Goal: Task Accomplishment & Management: Use online tool/utility

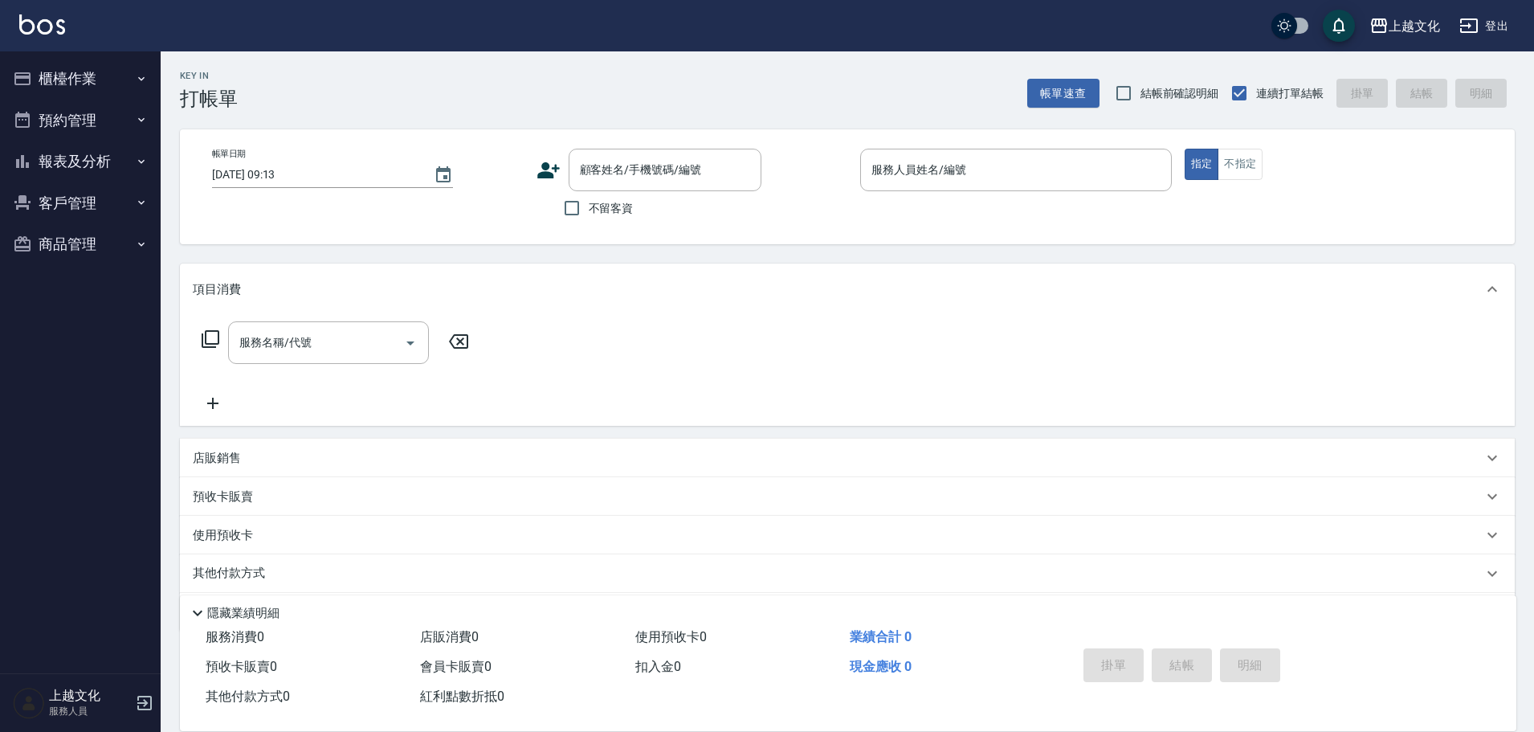
click at [361, 302] on div "項目消費" at bounding box center [847, 288] width 1335 height 51
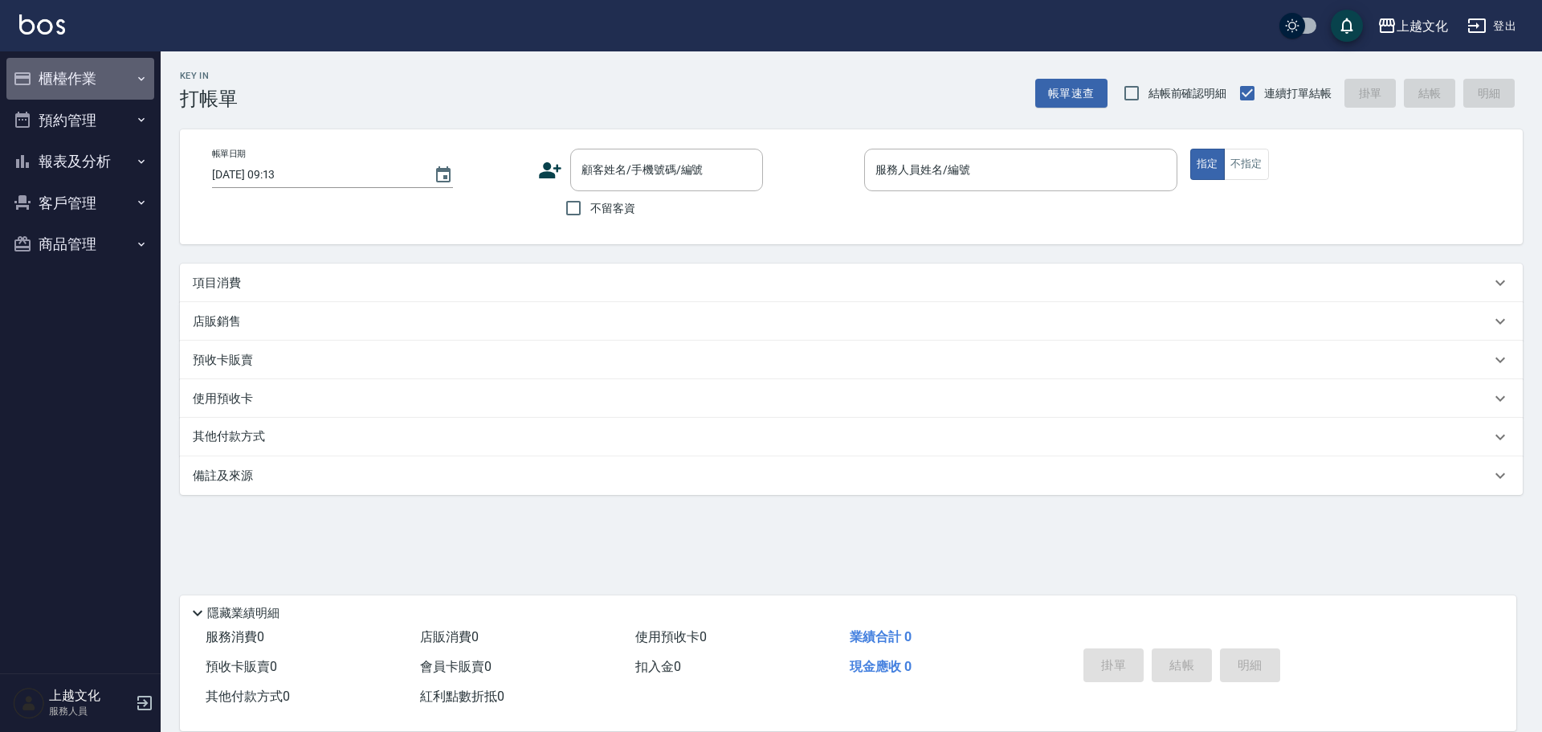
drag, startPoint x: 53, startPoint y: 80, endPoint x: 44, endPoint y: 103, distance: 24.2
click at [52, 80] on button "櫃檯作業" at bounding box center [80, 79] width 148 height 42
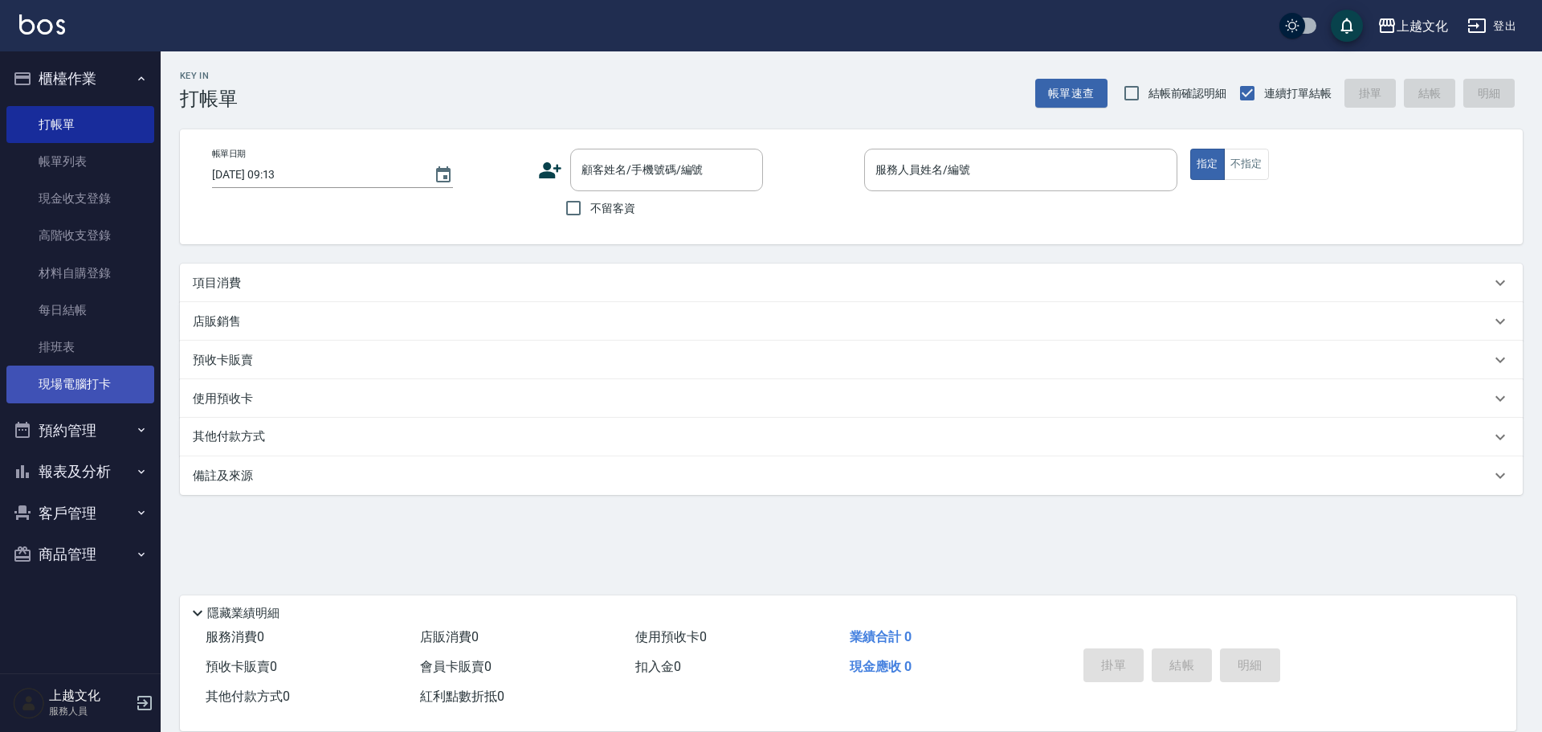
click at [100, 373] on link "現場電腦打卡" at bounding box center [80, 383] width 148 height 37
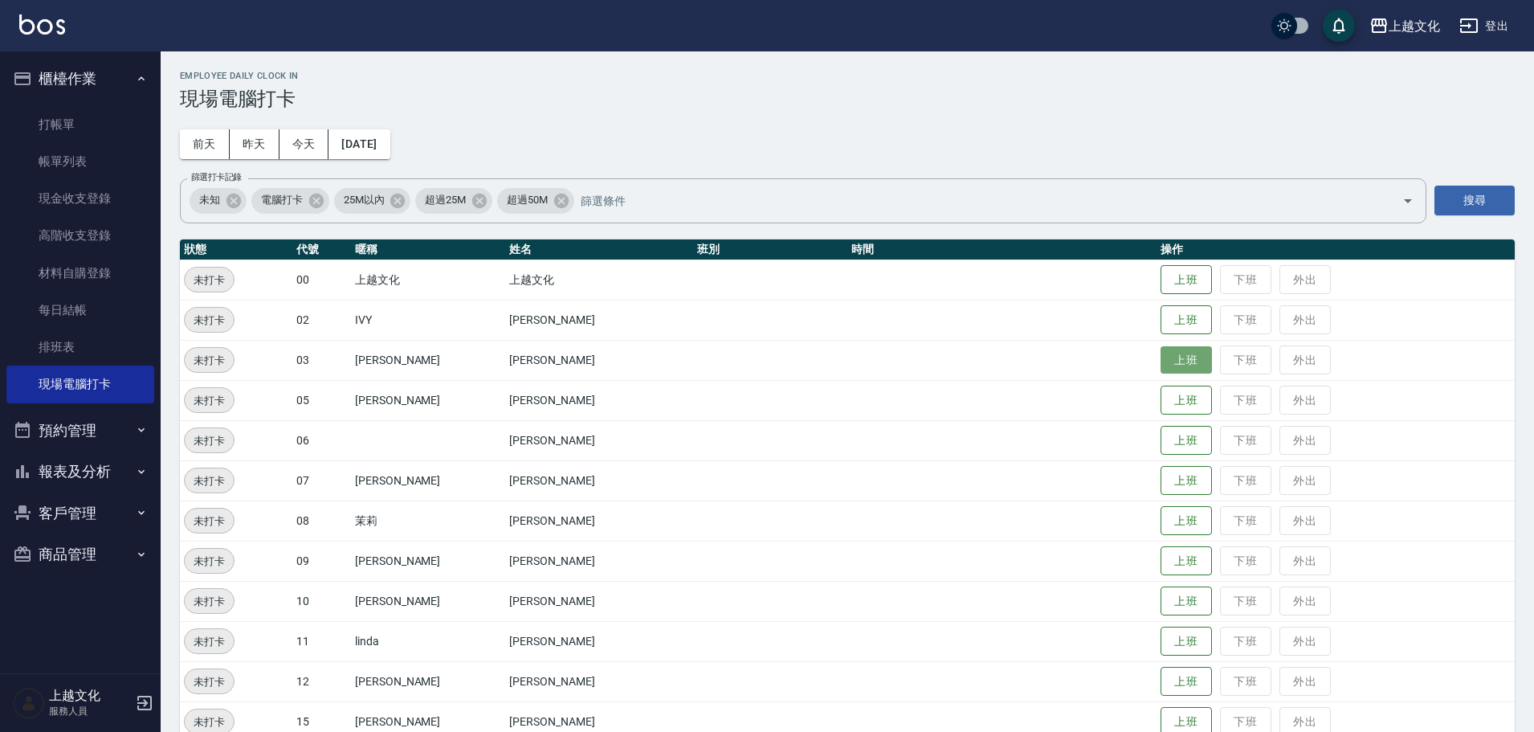
click at [1169, 355] on button "上班" at bounding box center [1186, 360] width 51 height 28
click at [1166, 330] on button "上班" at bounding box center [1186, 320] width 51 height 28
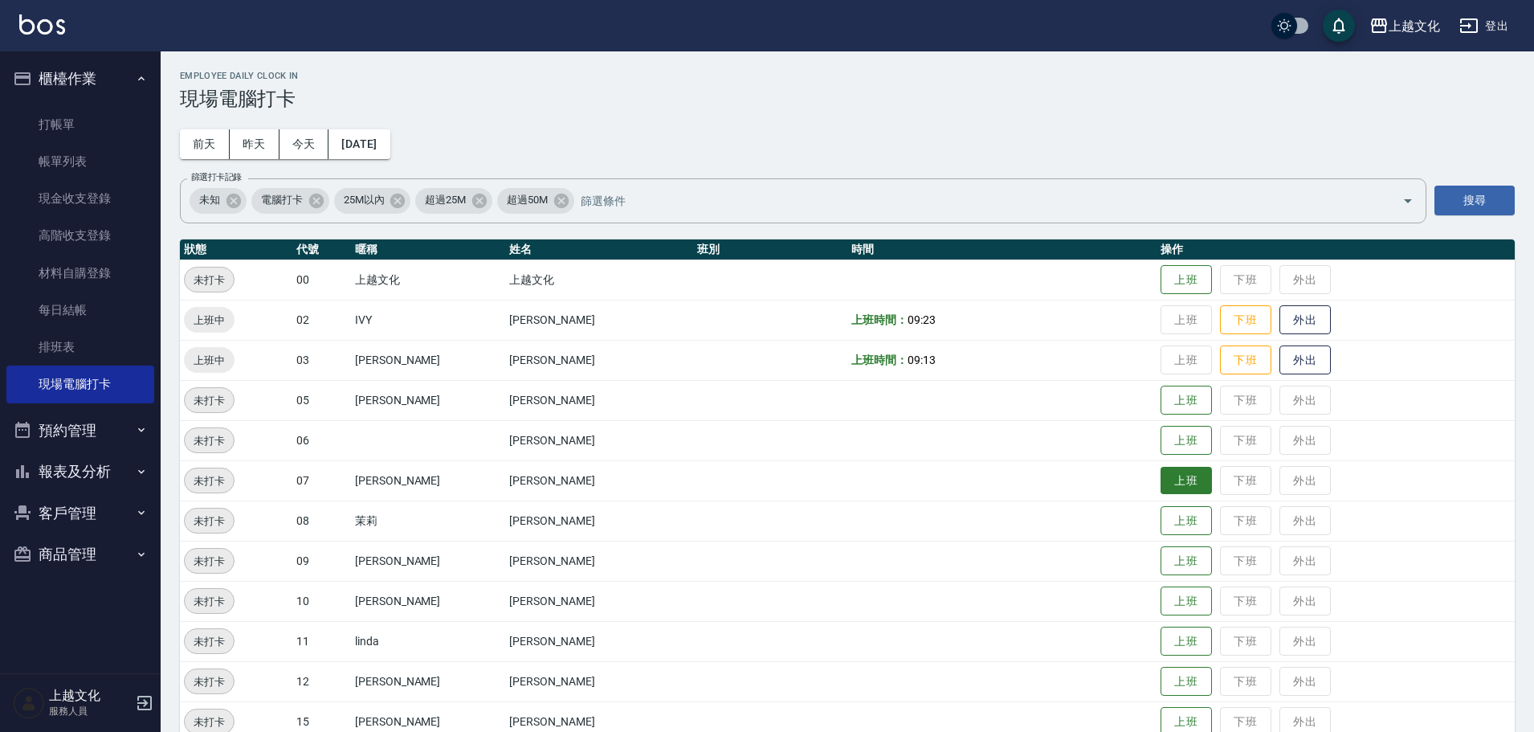
click at [1161, 479] on button "上班" at bounding box center [1186, 481] width 51 height 28
click at [1166, 410] on button "上班" at bounding box center [1186, 400] width 51 height 28
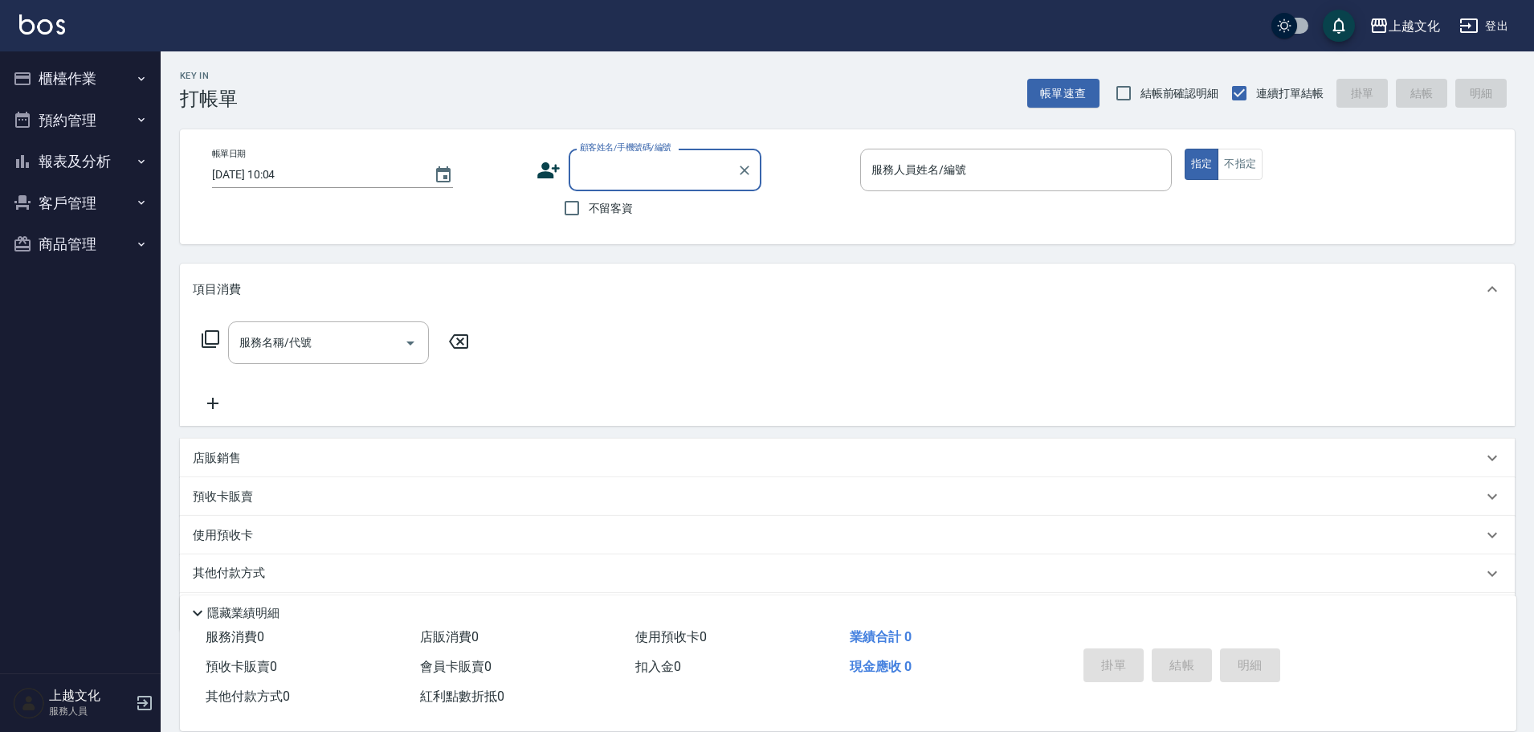
click at [92, 76] on button "櫃檯作業" at bounding box center [80, 79] width 148 height 42
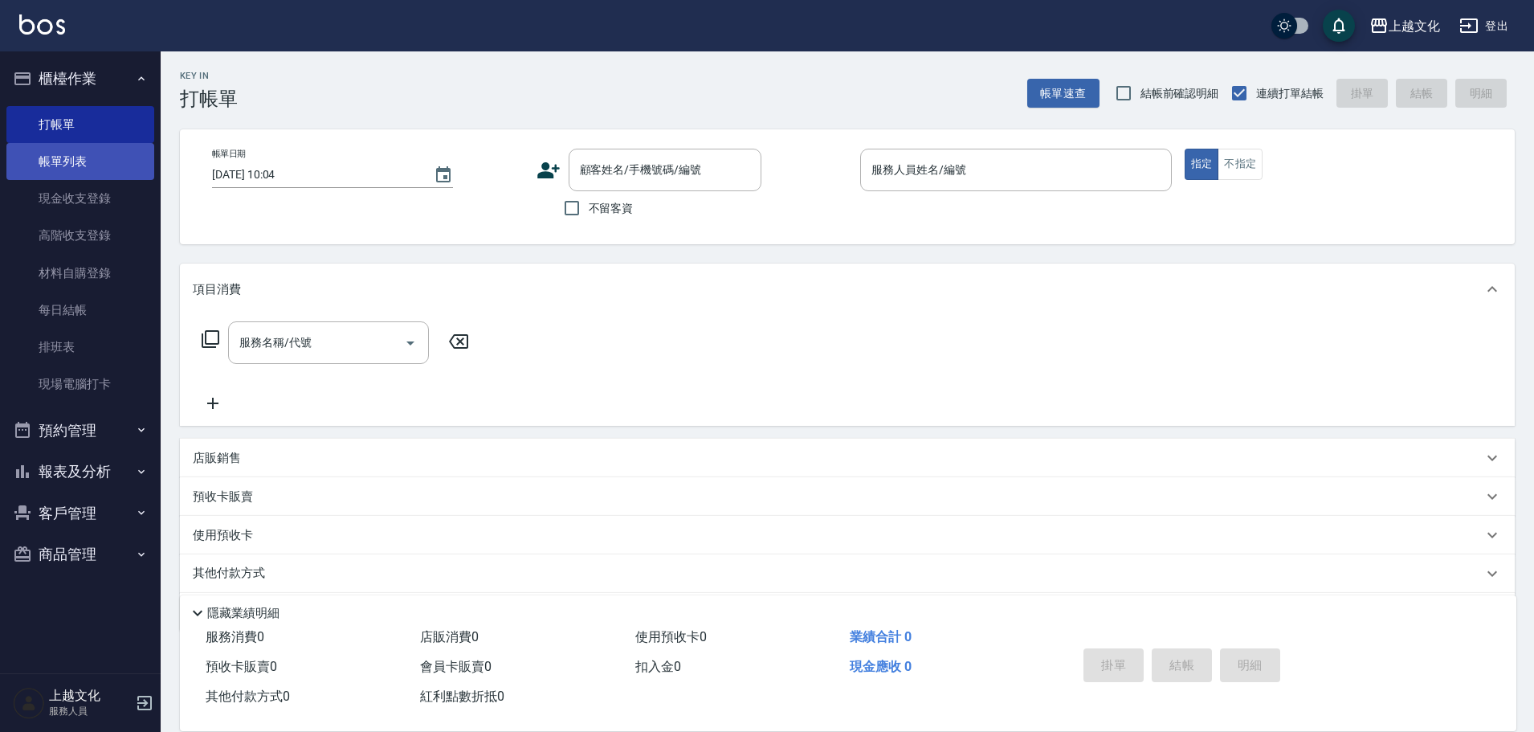
click at [107, 163] on link "帳單列表" at bounding box center [80, 161] width 148 height 37
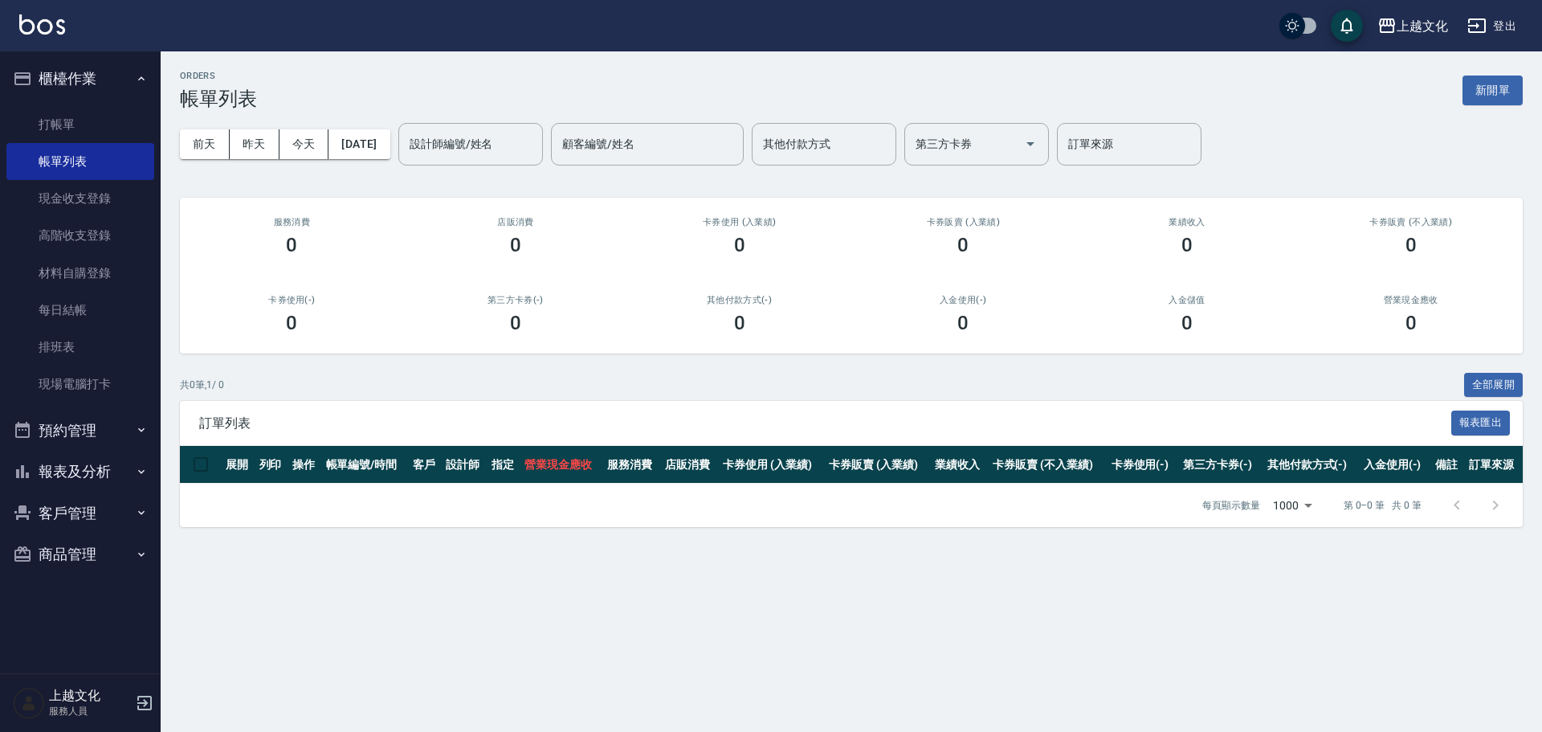
click at [92, 476] on button "報表及分析" at bounding box center [80, 472] width 148 height 42
click at [99, 540] on link "店家日報表" at bounding box center [80, 554] width 148 height 37
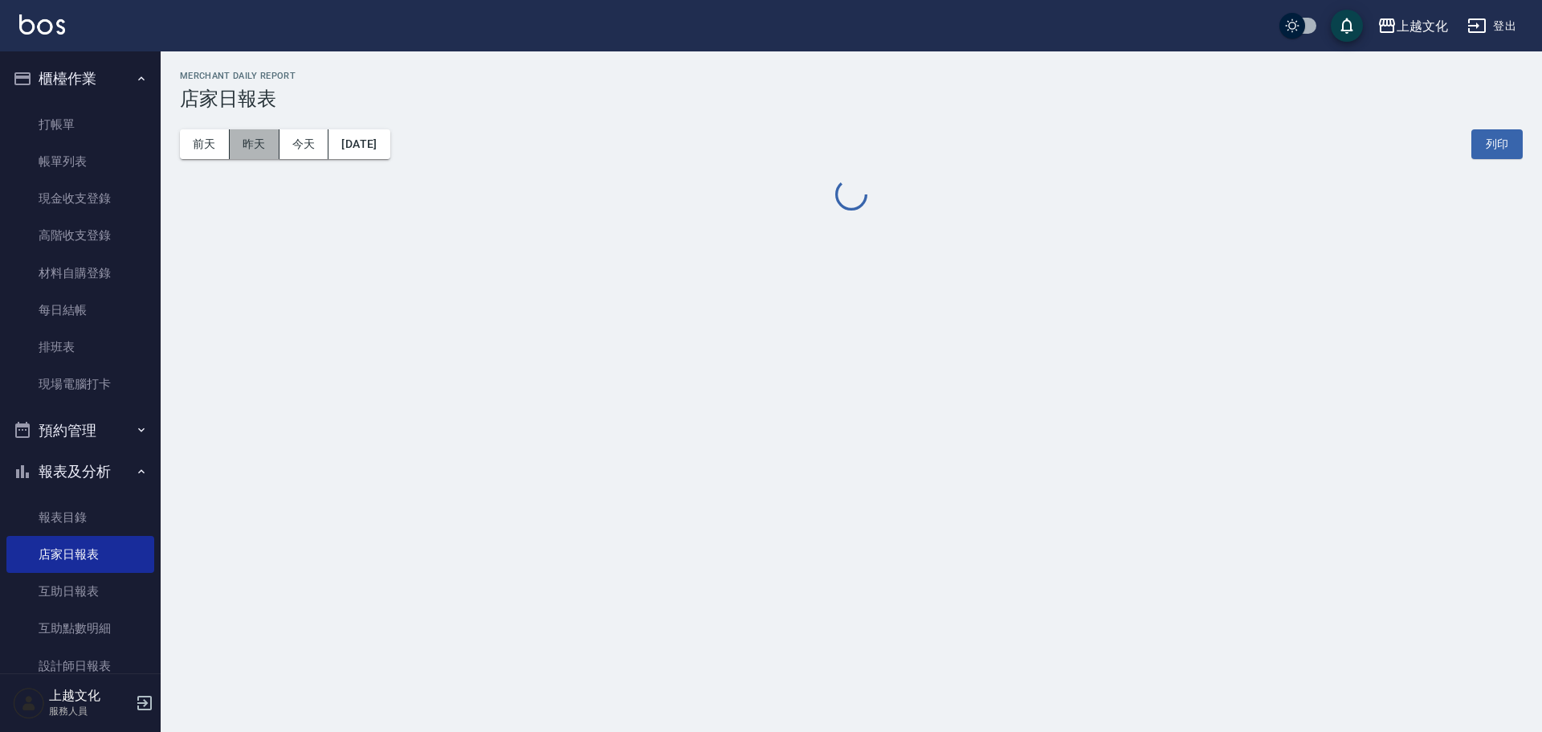
click at [260, 152] on button "昨天" at bounding box center [255, 144] width 50 height 30
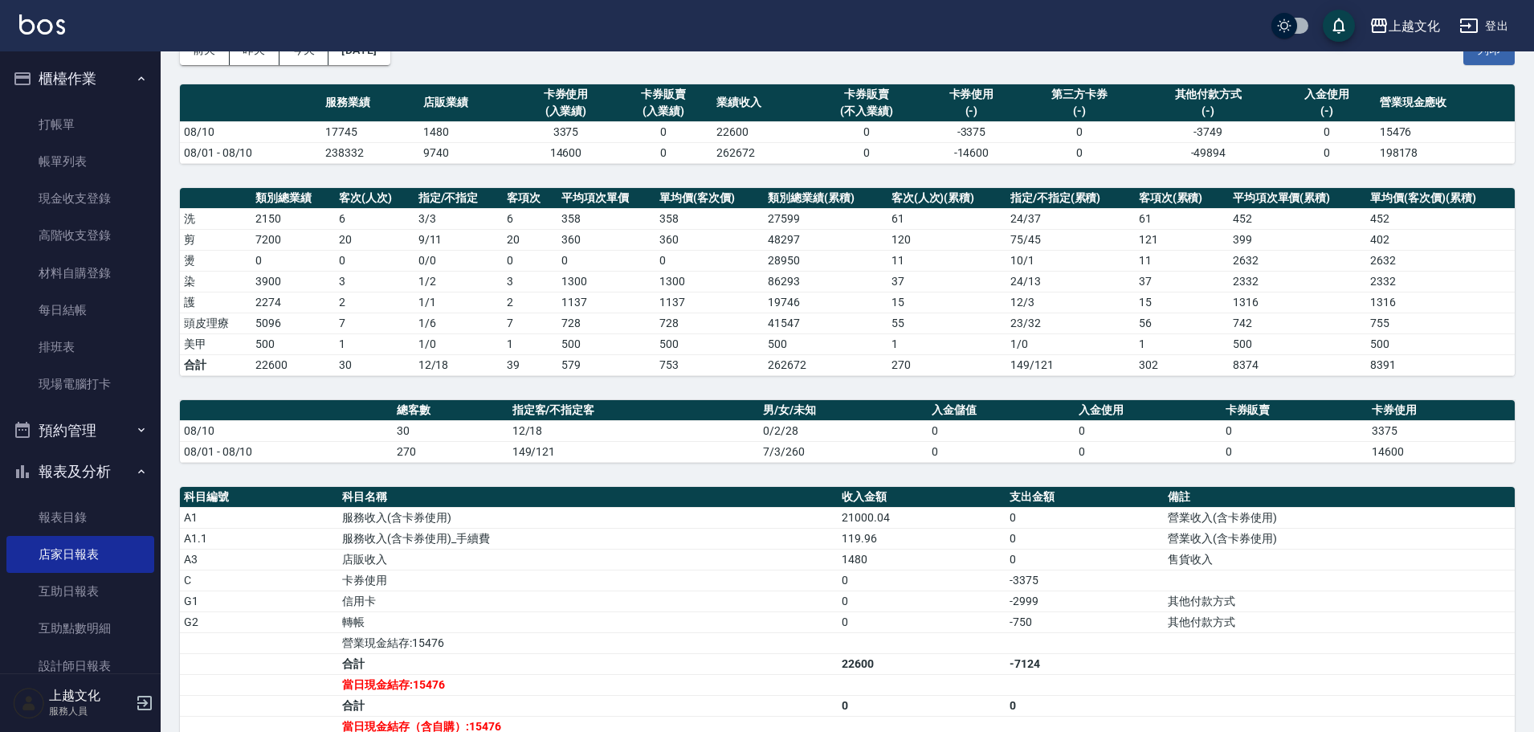
scroll to position [241, 0]
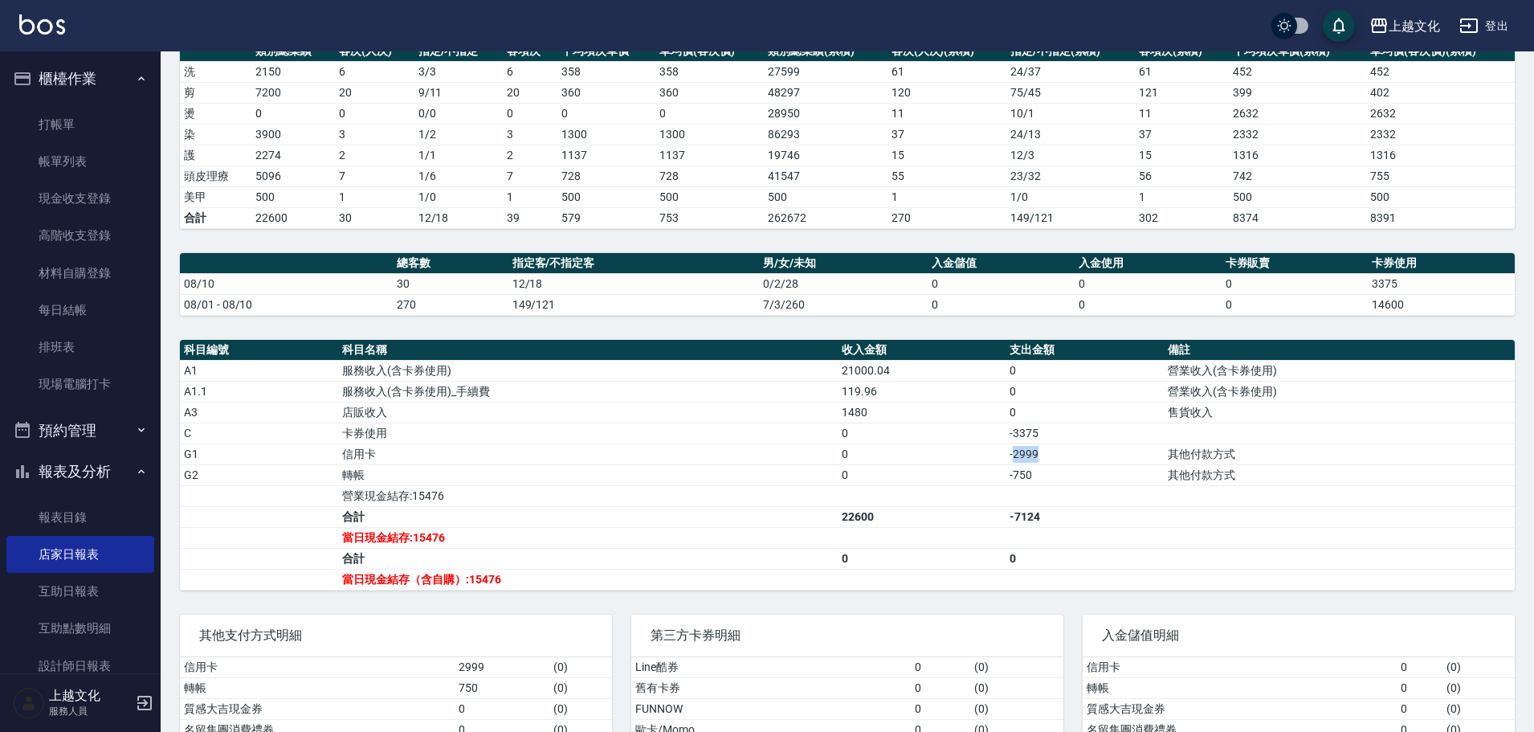
drag, startPoint x: 1049, startPoint y: 456, endPoint x: 1014, endPoint y: 459, distance: 35.4
click at [1014, 459] on td "-2999" at bounding box center [1085, 453] width 158 height 21
click at [125, 176] on link "帳單列表" at bounding box center [80, 161] width 148 height 37
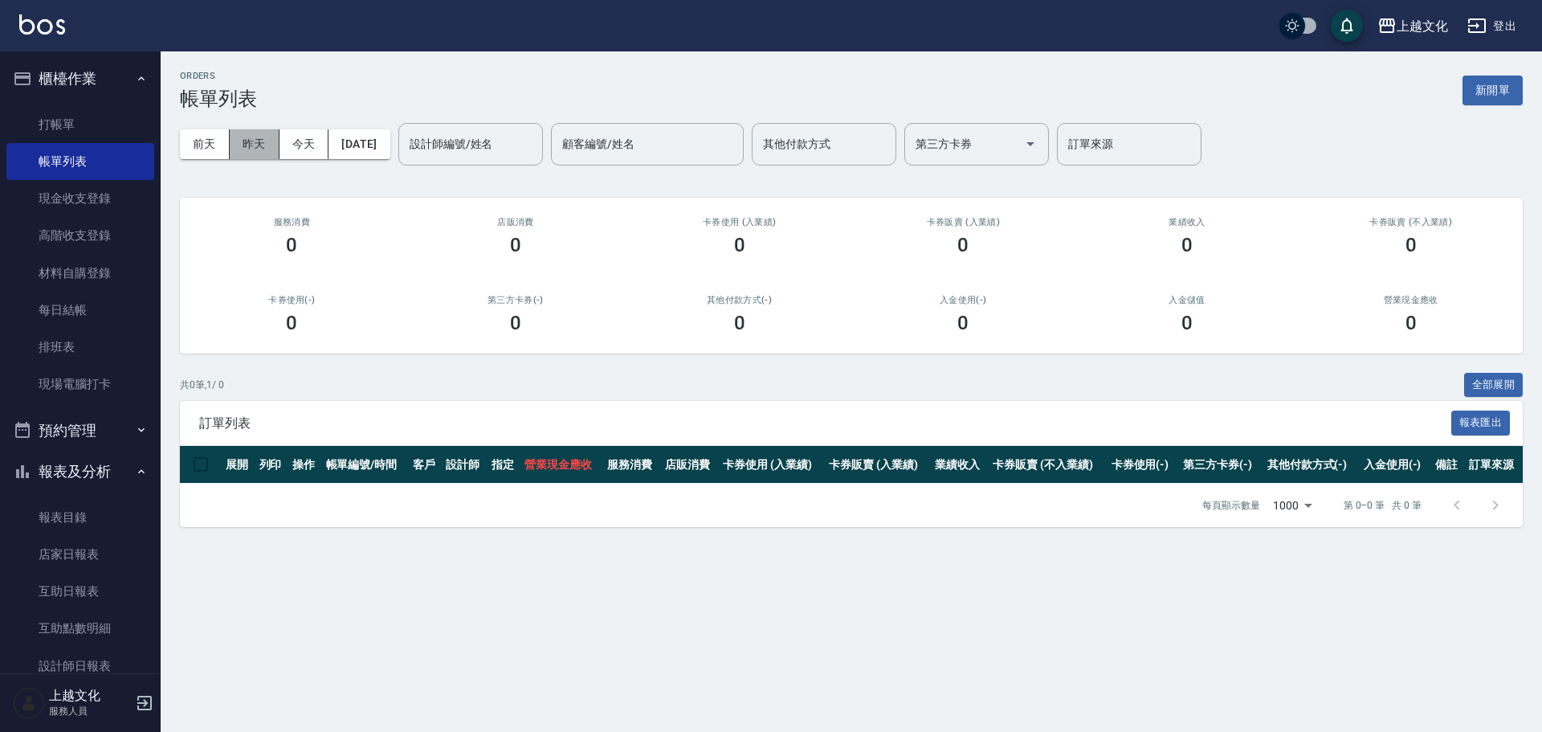
click at [257, 149] on button "昨天" at bounding box center [255, 144] width 50 height 30
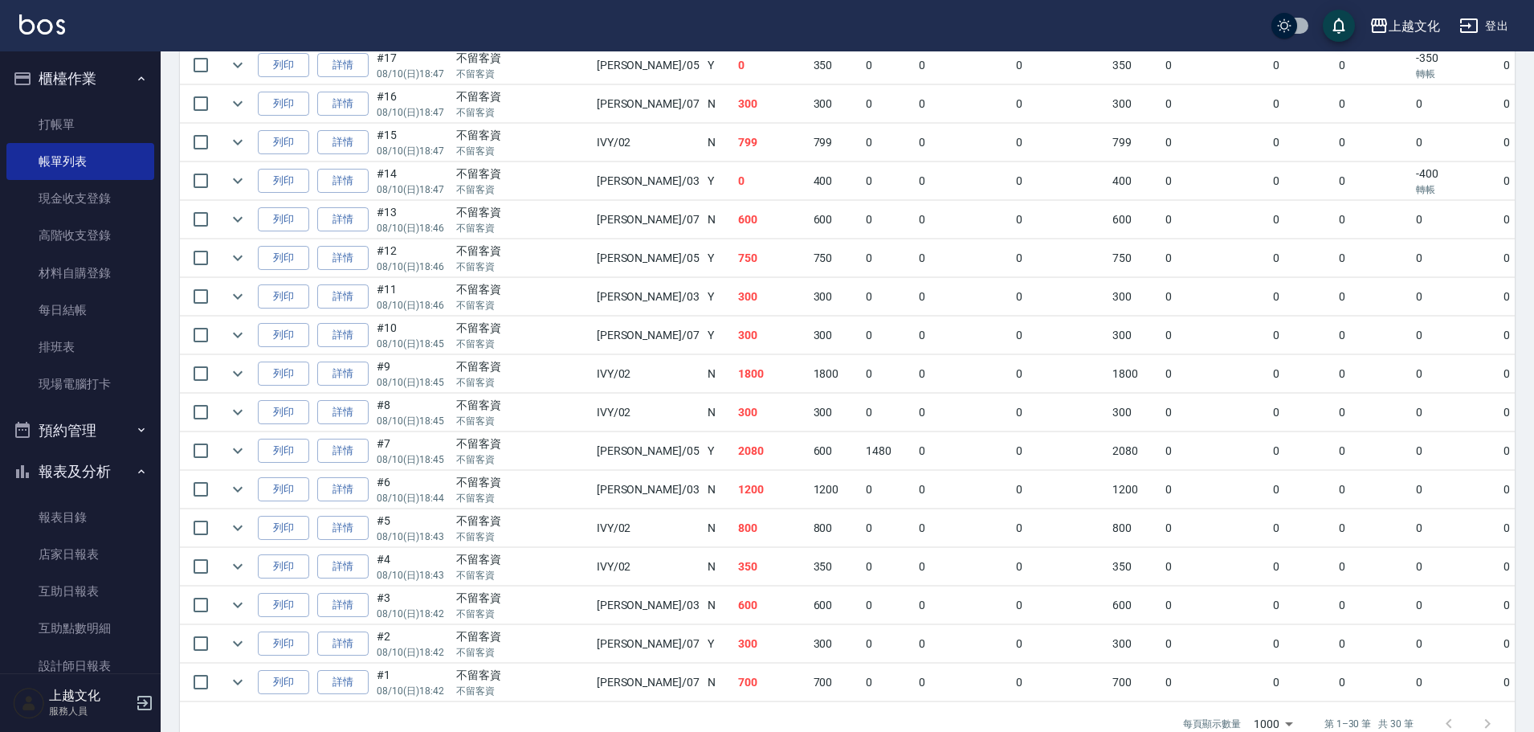
scroll to position [983, 0]
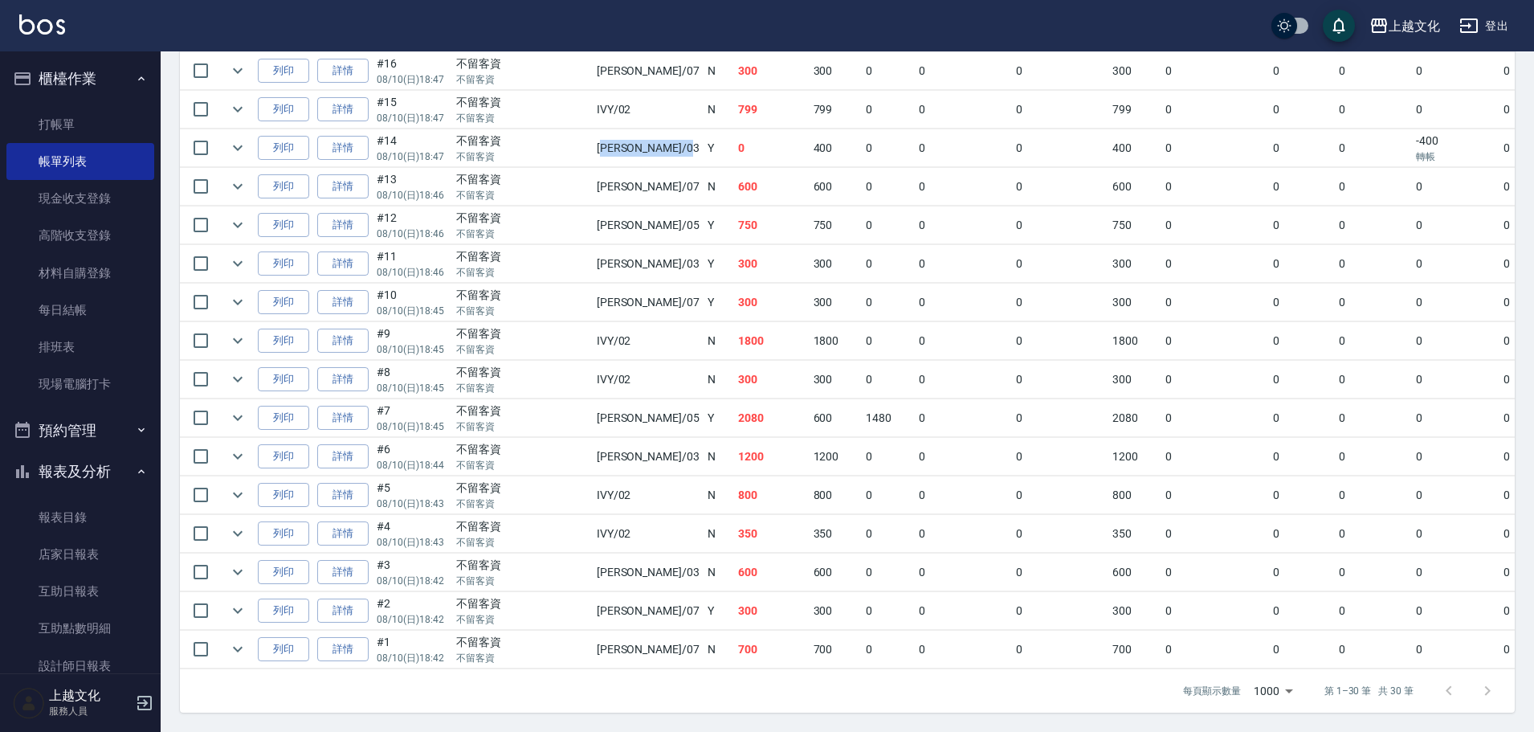
drag, startPoint x: 564, startPoint y: 137, endPoint x: 586, endPoint y: 133, distance: 22.8
click at [593, 133] on td "kelly /03" at bounding box center [648, 148] width 111 height 38
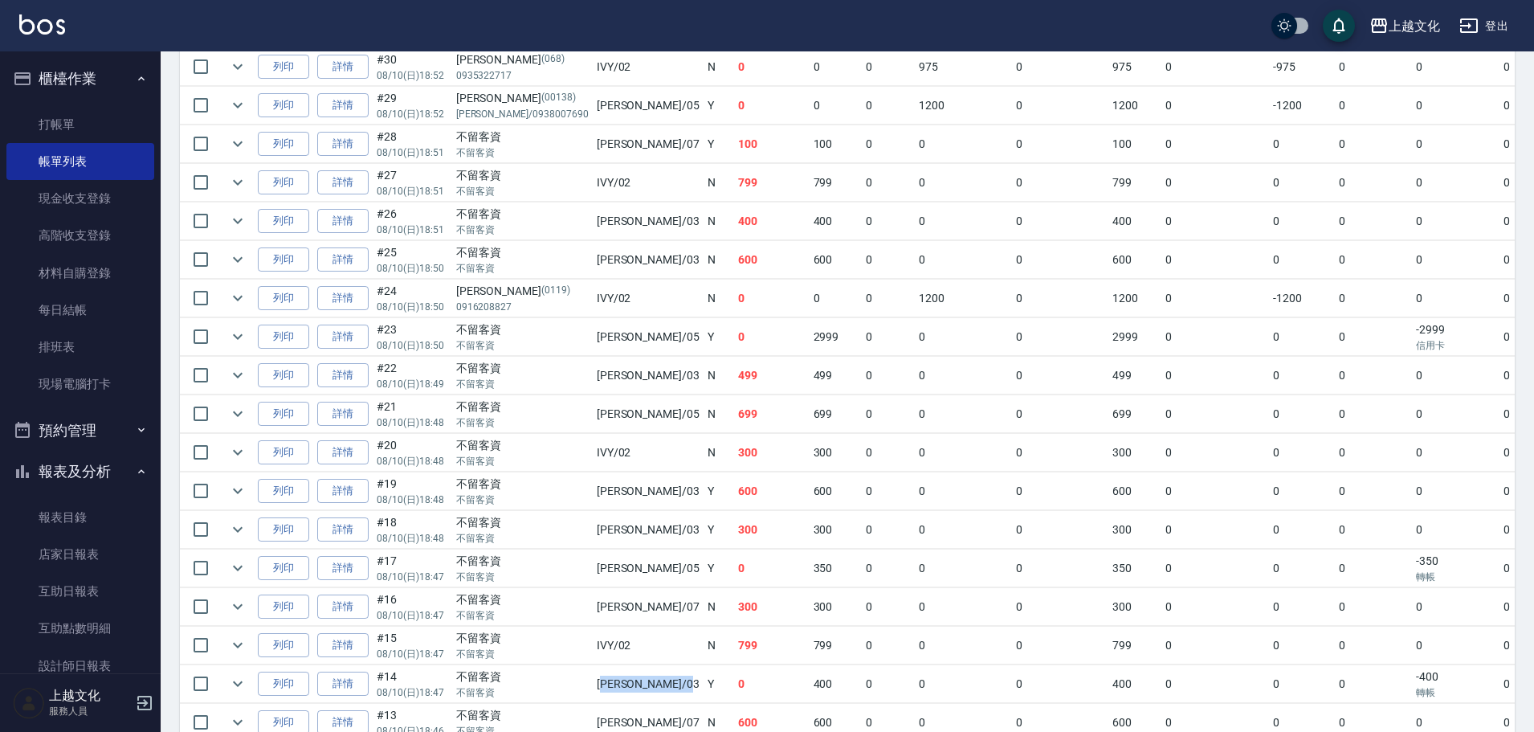
scroll to position [421, 0]
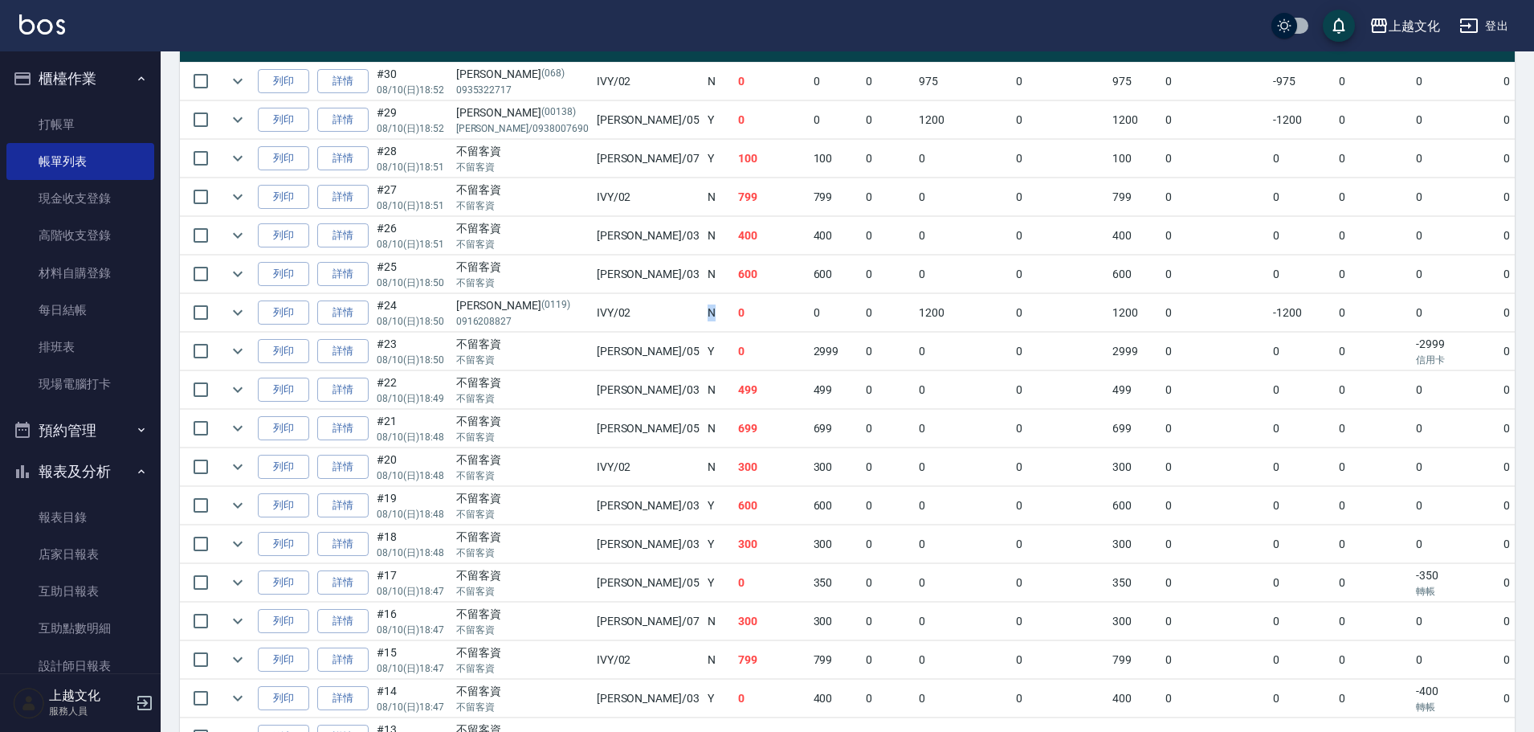
drag, startPoint x: 587, startPoint y: 311, endPoint x: 622, endPoint y: 308, distance: 34.7
click at [622, 308] on tr "列印 詳情 #24 08/10 (日) 18:50 [PERSON_NAME] [PHONE_NUMBER] IVY /02 N 0 0 0 1200 0 1…" at bounding box center [914, 313] width 1469 height 38
click at [357, 308] on link "詳情" at bounding box center [342, 312] width 51 height 25
click at [357, 308] on div "ORDERS 帳單列表 新開單 [DATE] [DATE] [DATE] [DATE] 設計師編號/姓名 設計師編號/姓名 顧客編號/姓名 顧客編號/姓名 其…" at bounding box center [767, 430] width 1534 height 1703
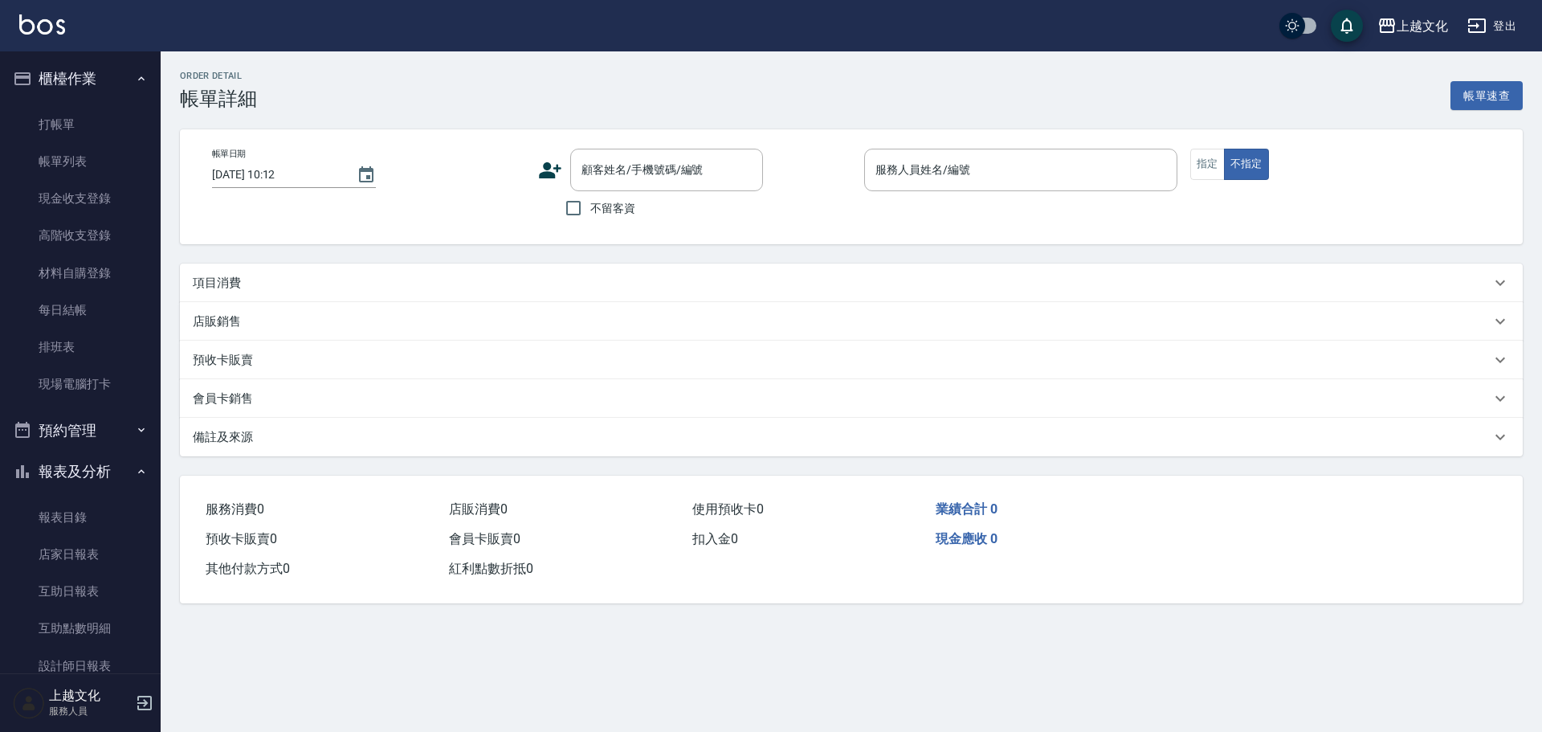
type input "[DATE] 18:50"
type input "IVY-02"
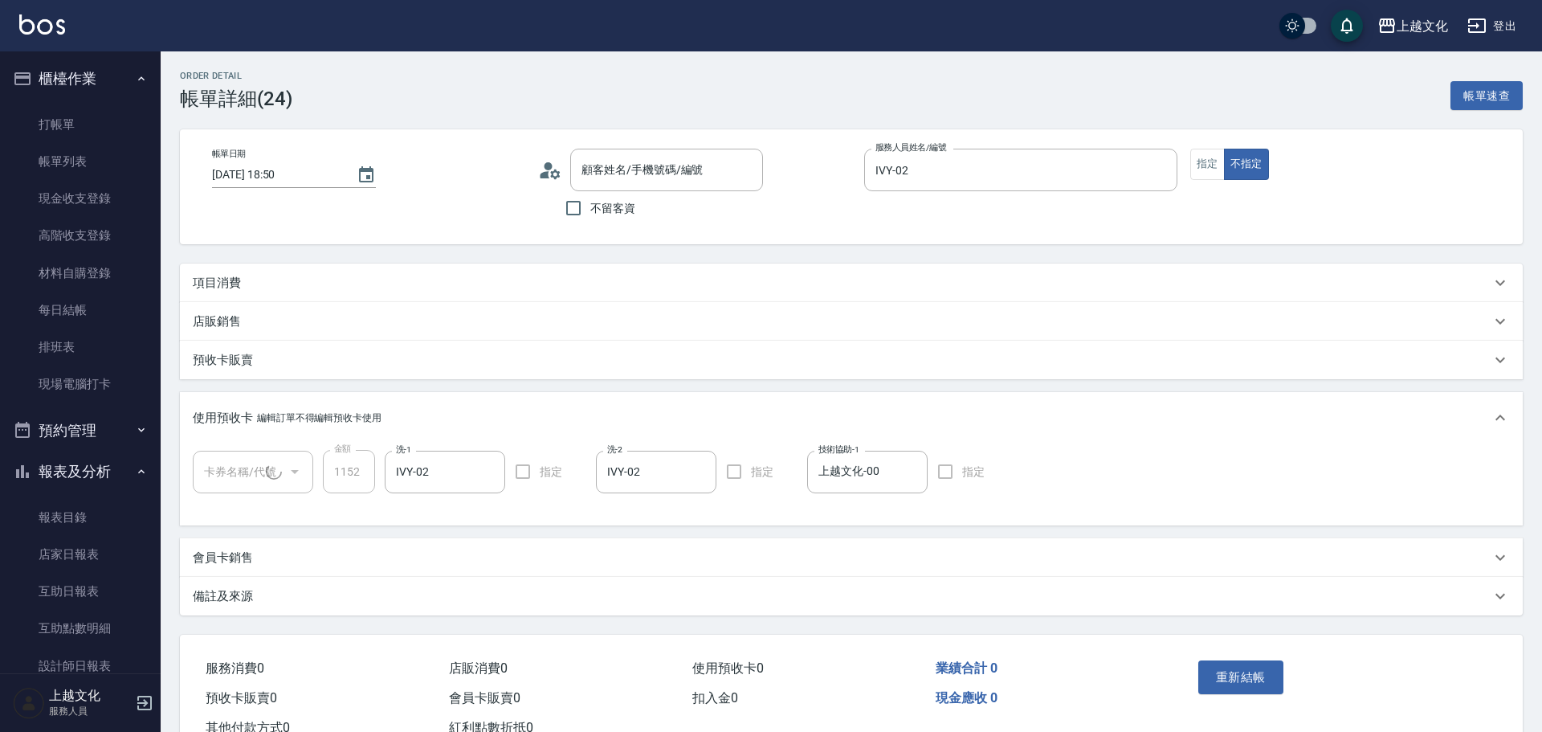
type input "[PERSON_NAME]/0916208827/0119"
type input "舒活包卡(1/1)"
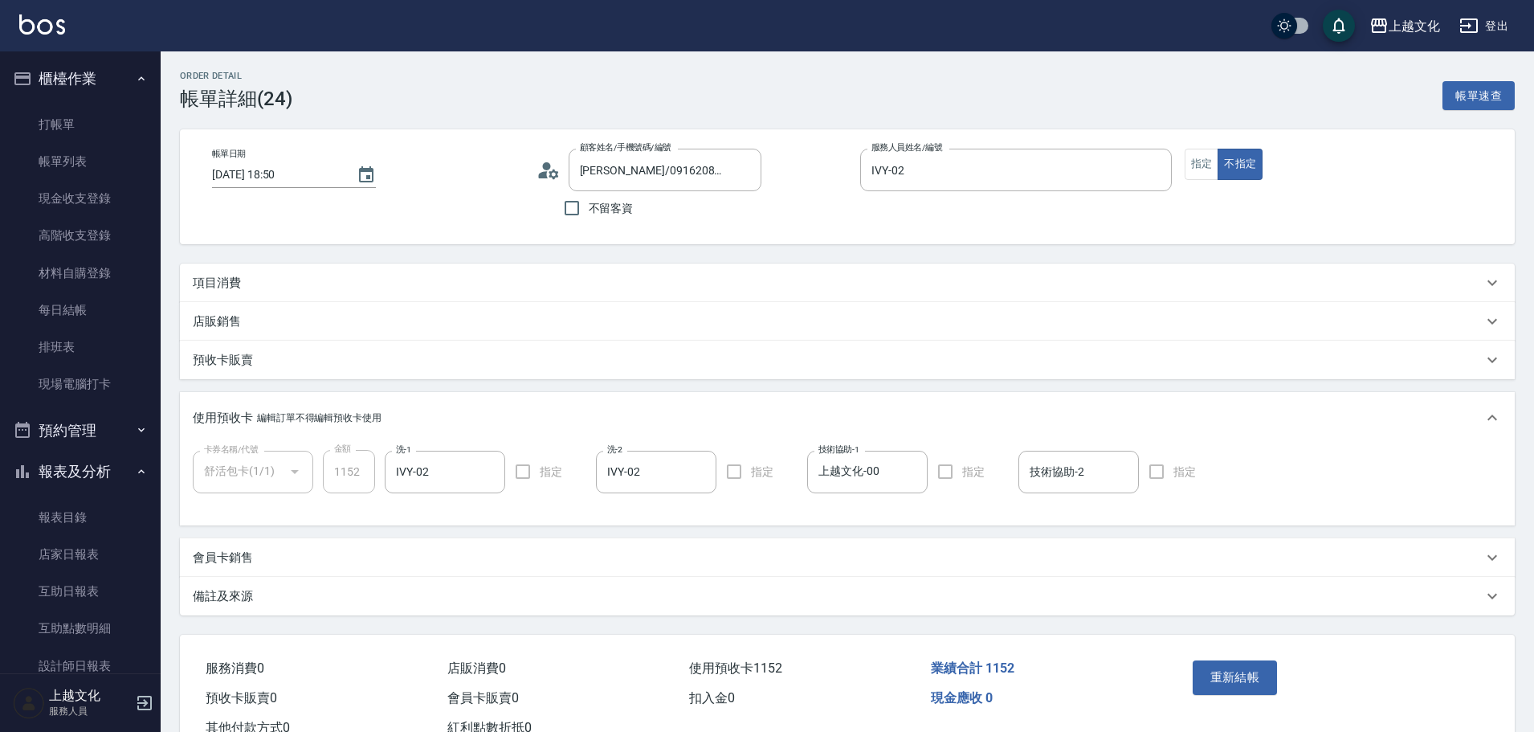
click at [237, 282] on p "項目消費" at bounding box center [217, 283] width 48 height 17
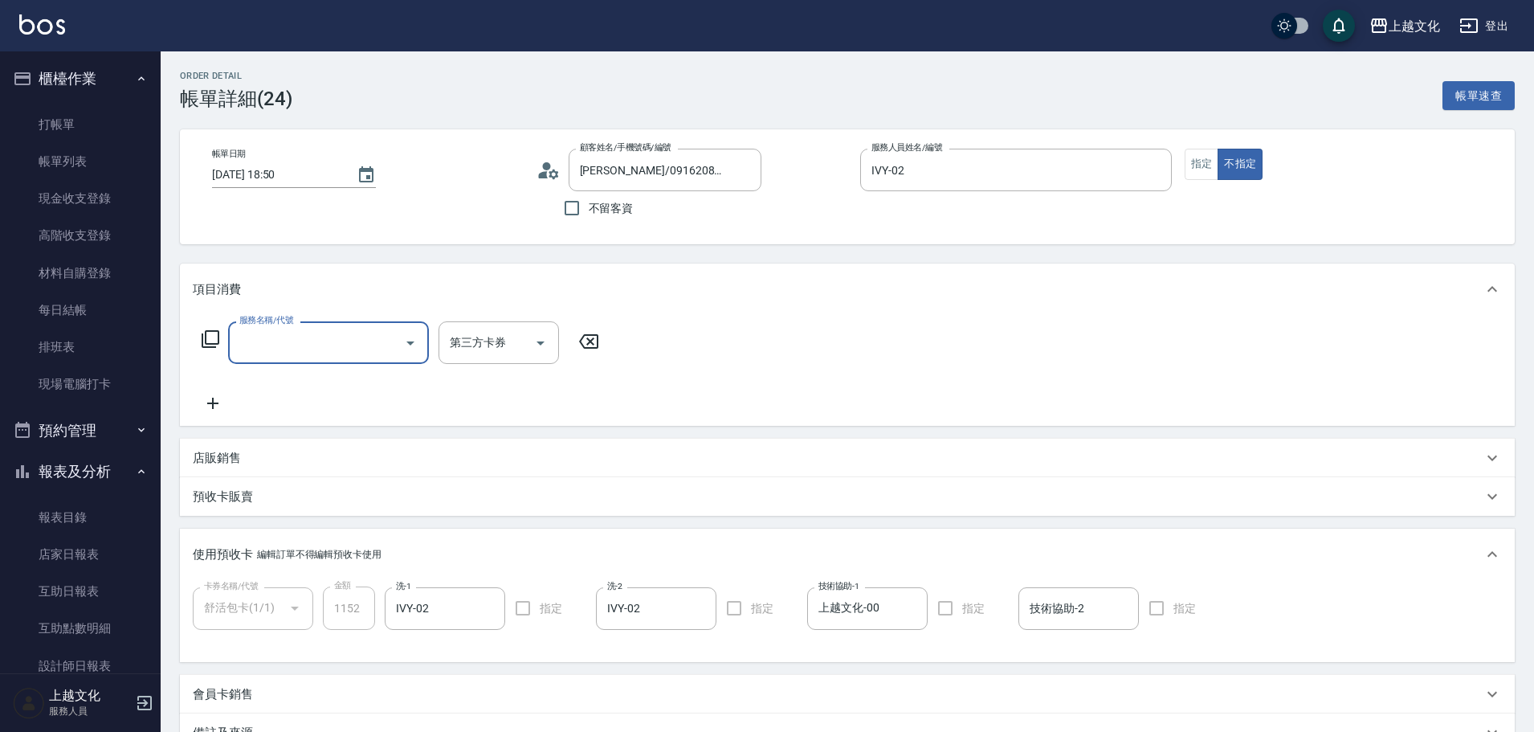
click at [214, 338] on icon at bounding box center [210, 338] width 19 height 19
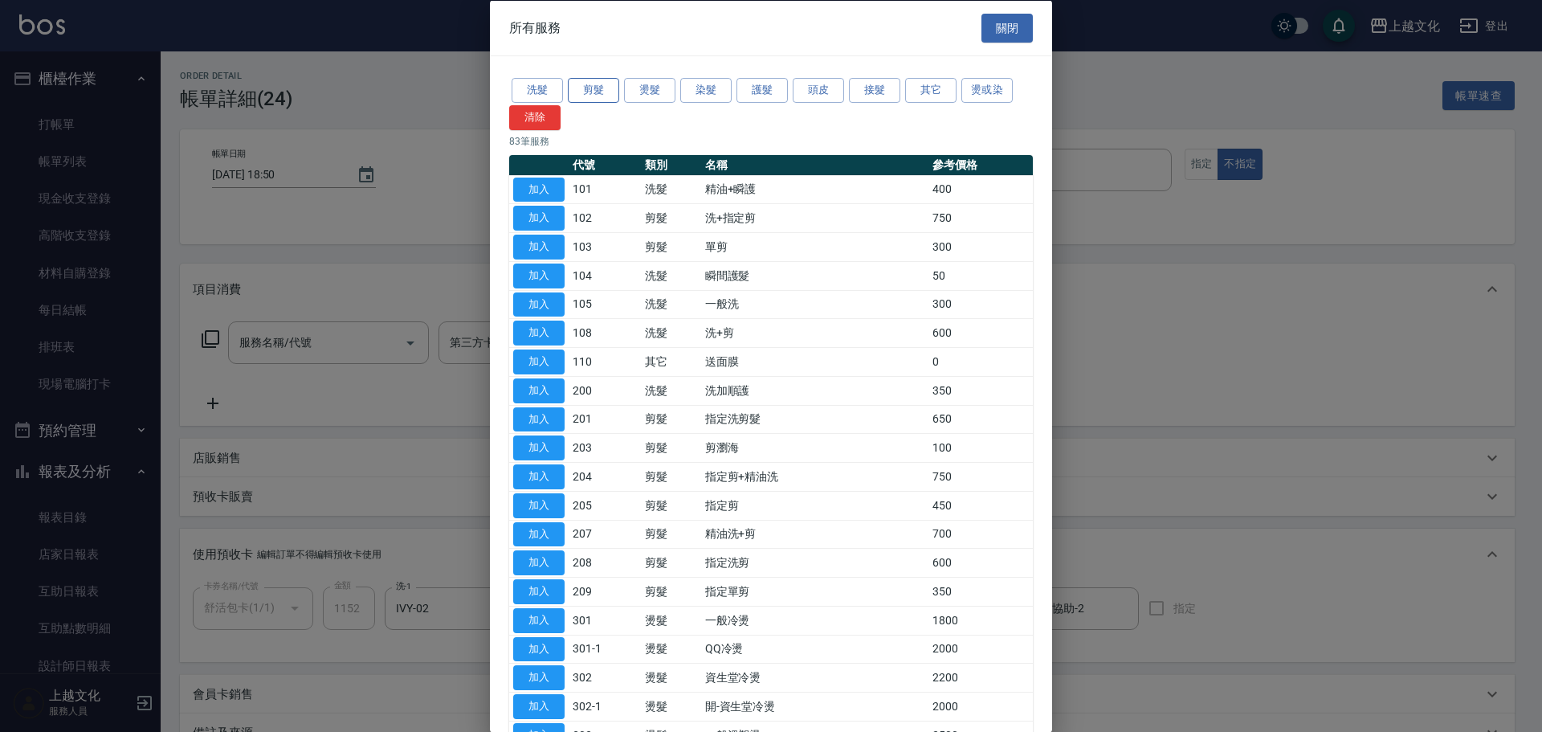
drag, startPoint x: 606, startPoint y: 90, endPoint x: 593, endPoint y: 88, distance: 13.0
click at [605, 90] on button "剪髮" at bounding box center [593, 90] width 51 height 25
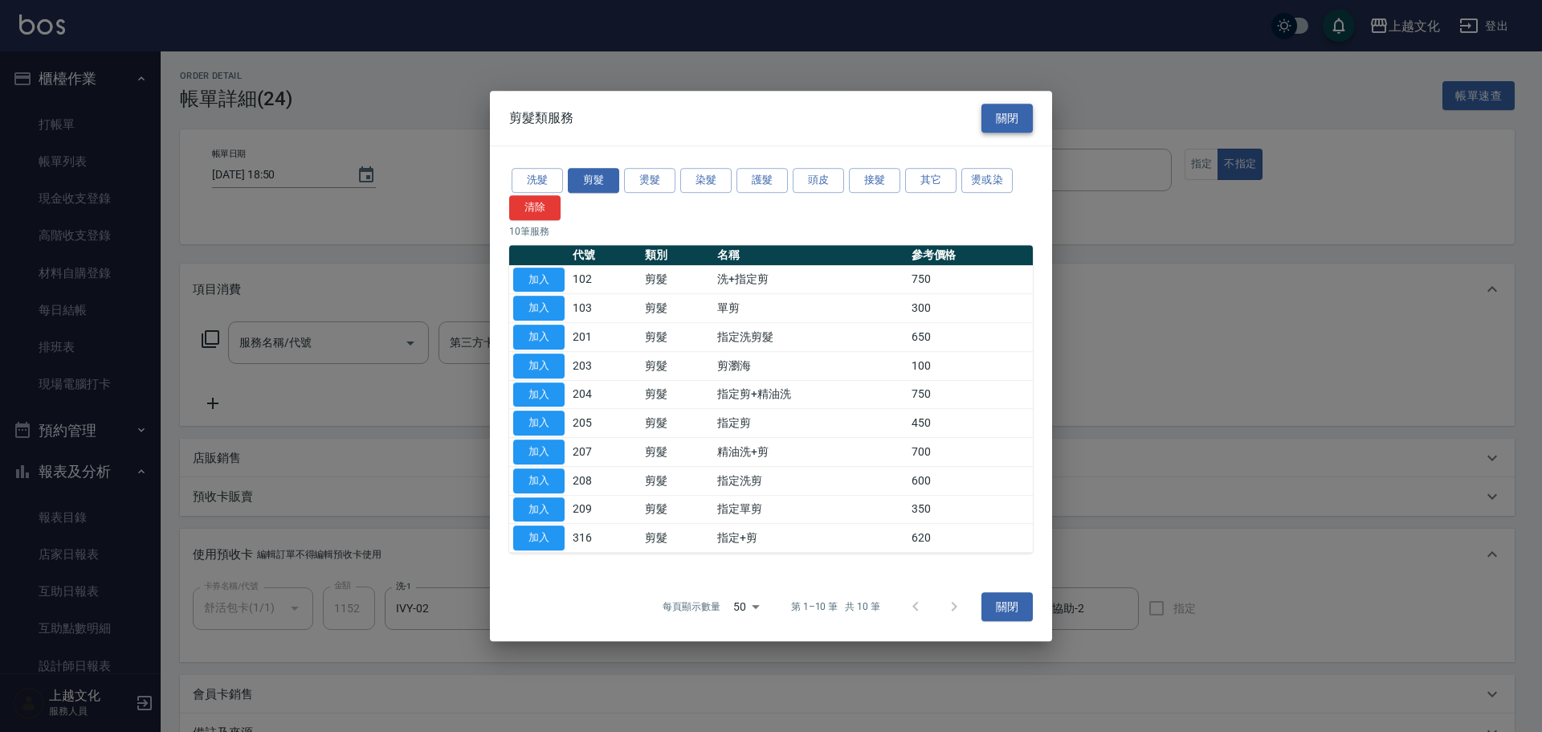
click at [1007, 112] on button "關閉" at bounding box center [1007, 119] width 51 height 30
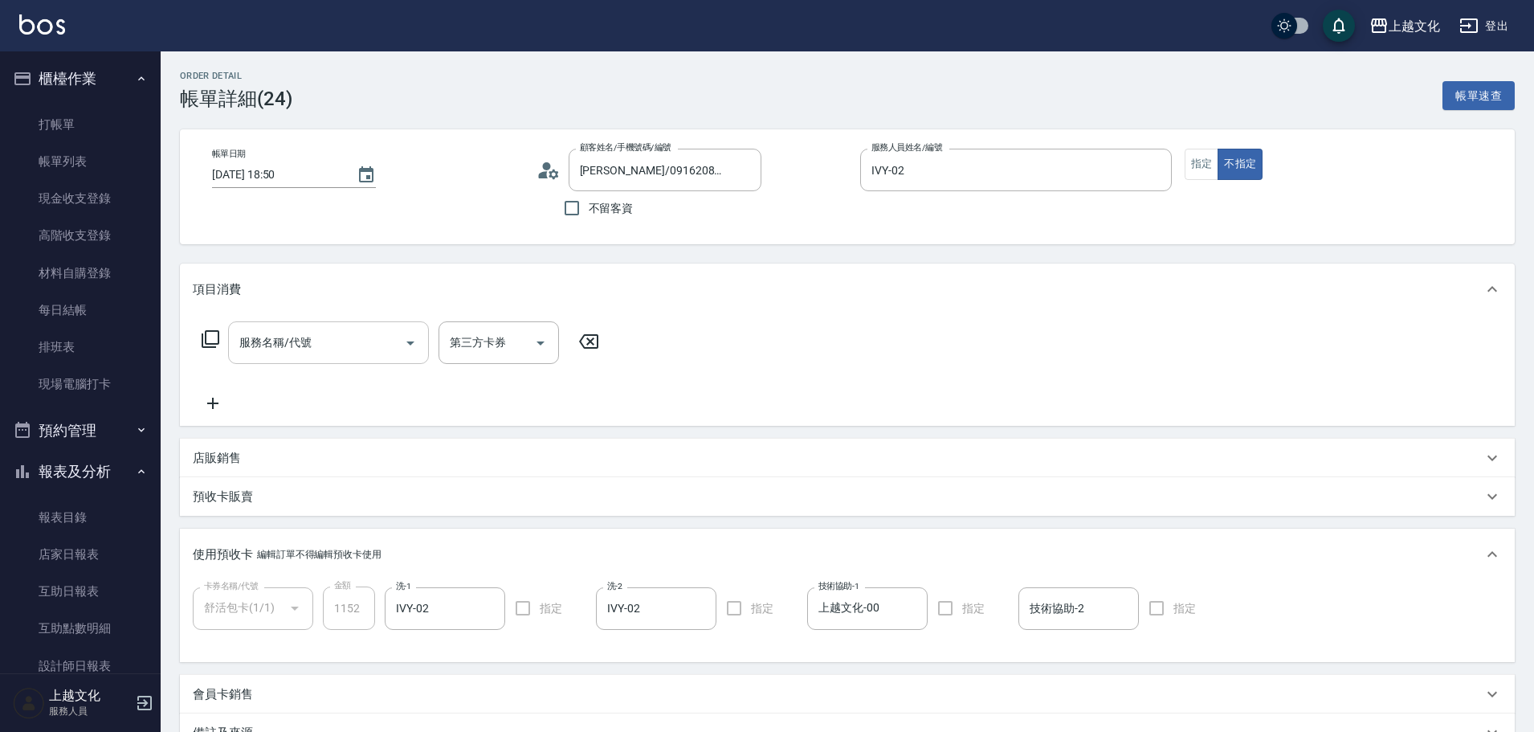
click at [409, 341] on icon "Open" at bounding box center [410, 342] width 19 height 19
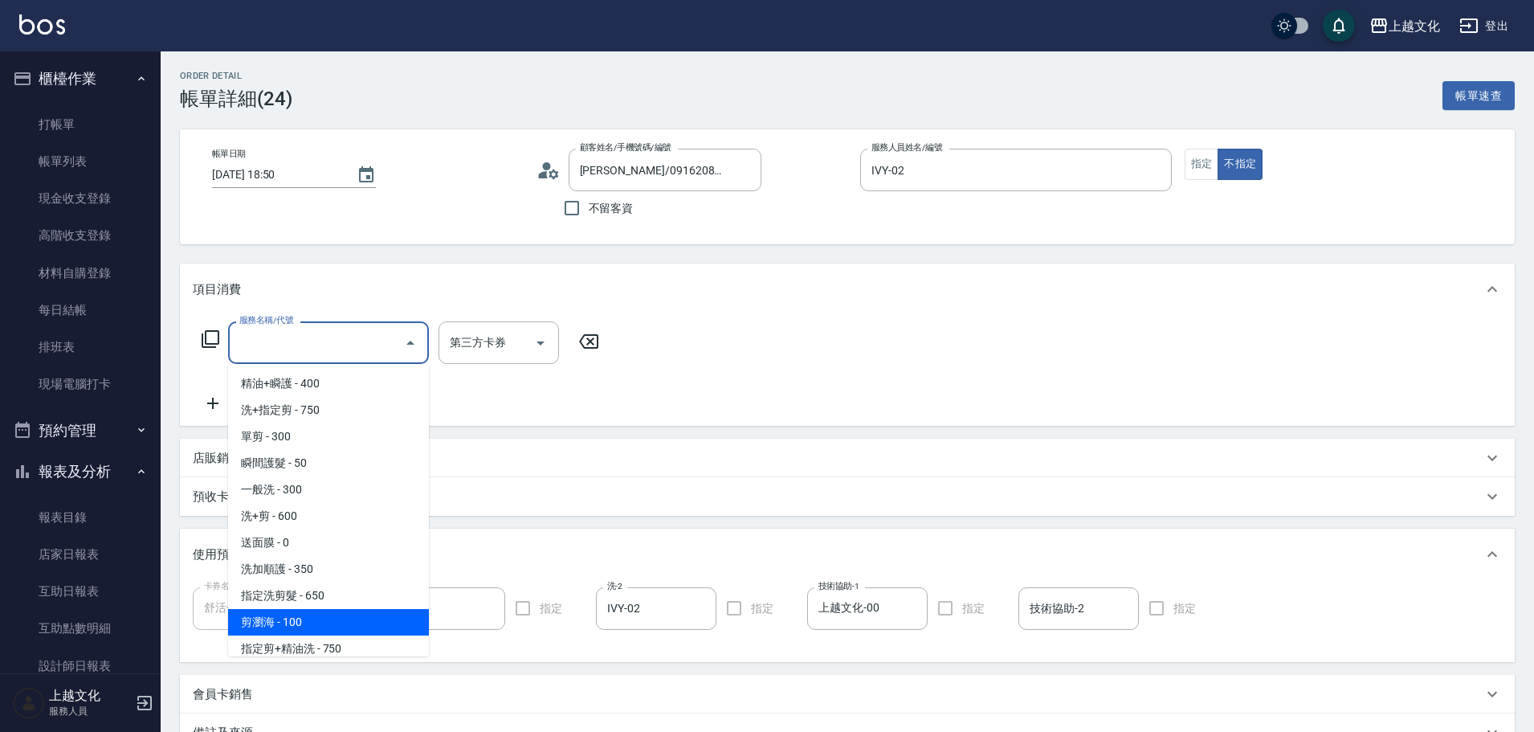
click at [382, 616] on span "剪瀏海 - 100" at bounding box center [328, 622] width 201 height 27
type input "剪瀏海(203)"
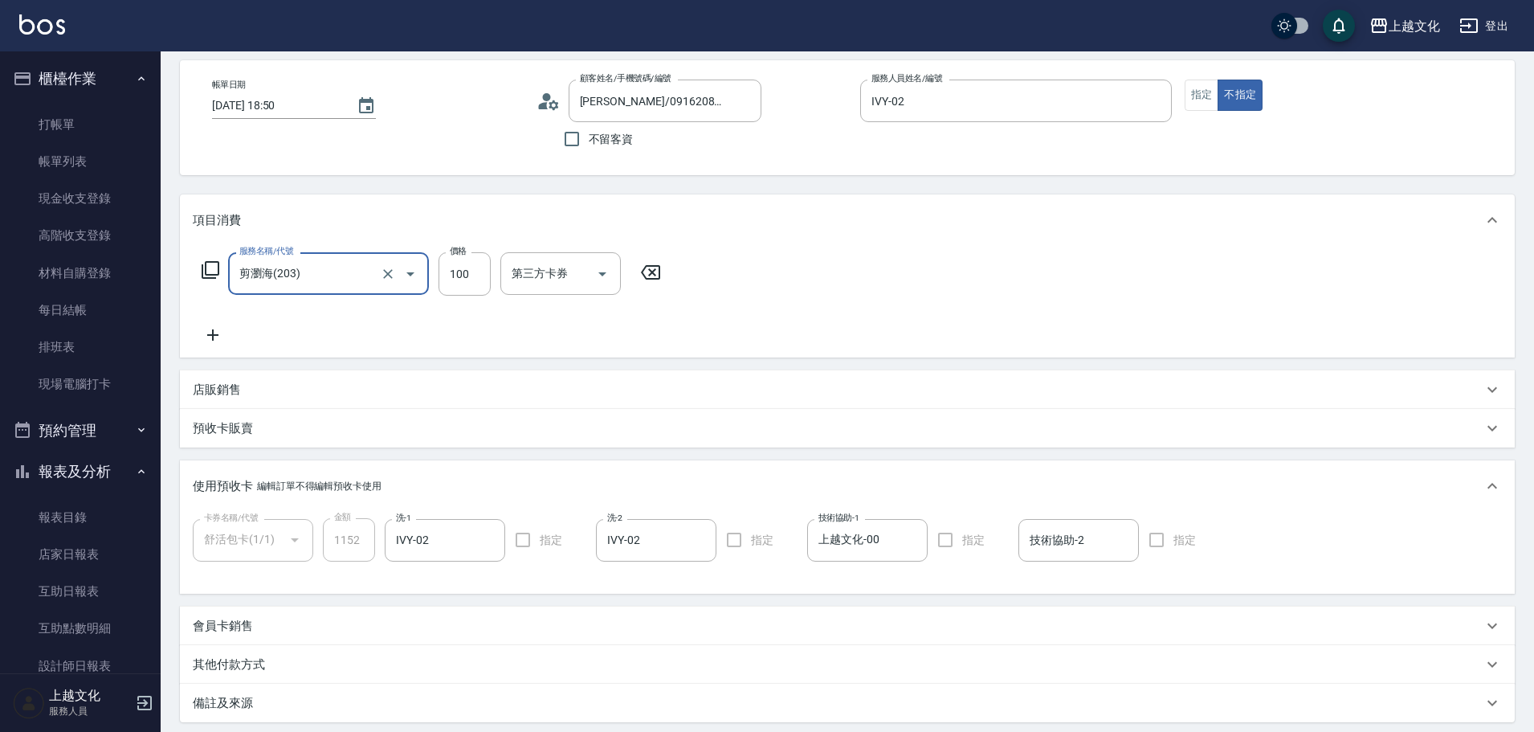
scroll to position [233, 0]
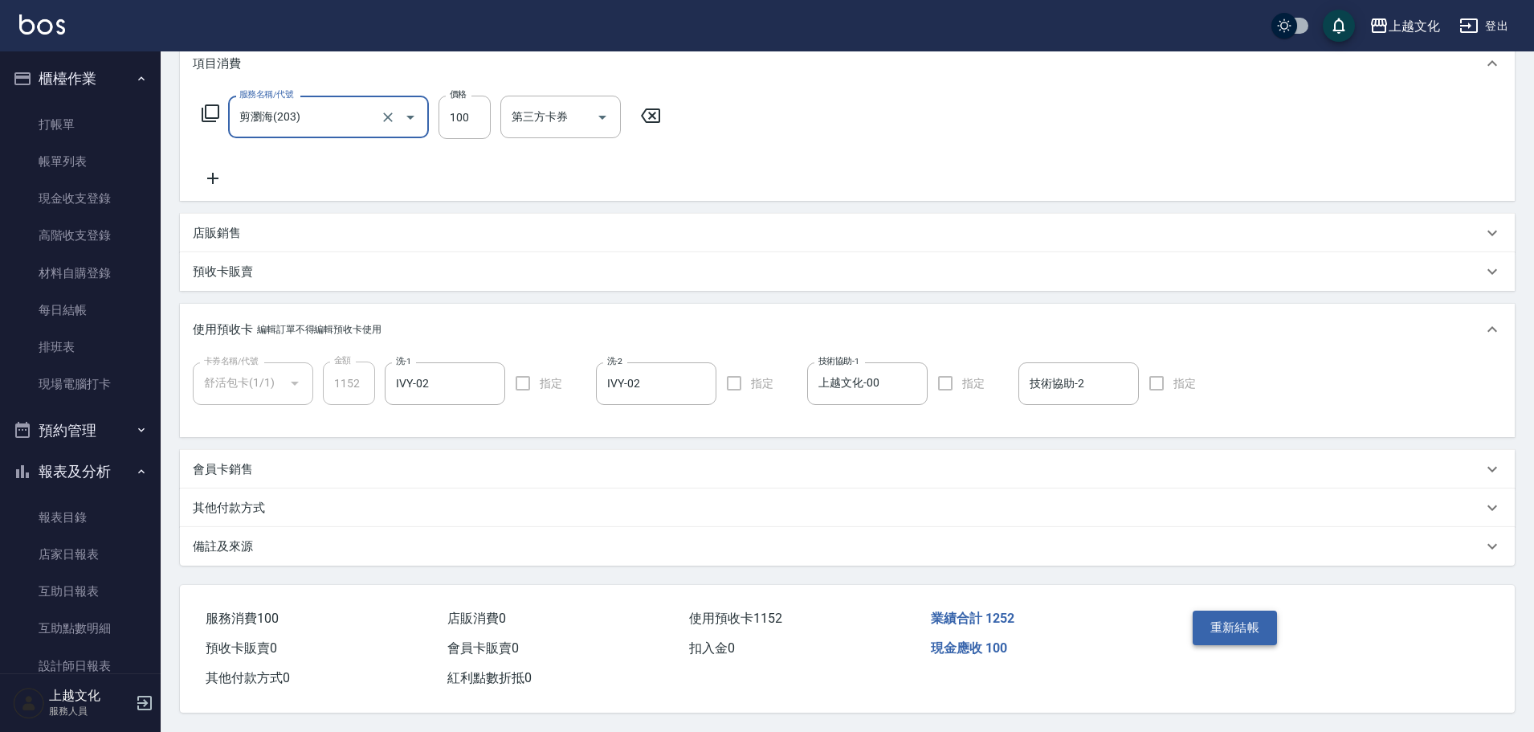
click at [1223, 621] on button "重新結帳" at bounding box center [1235, 627] width 85 height 34
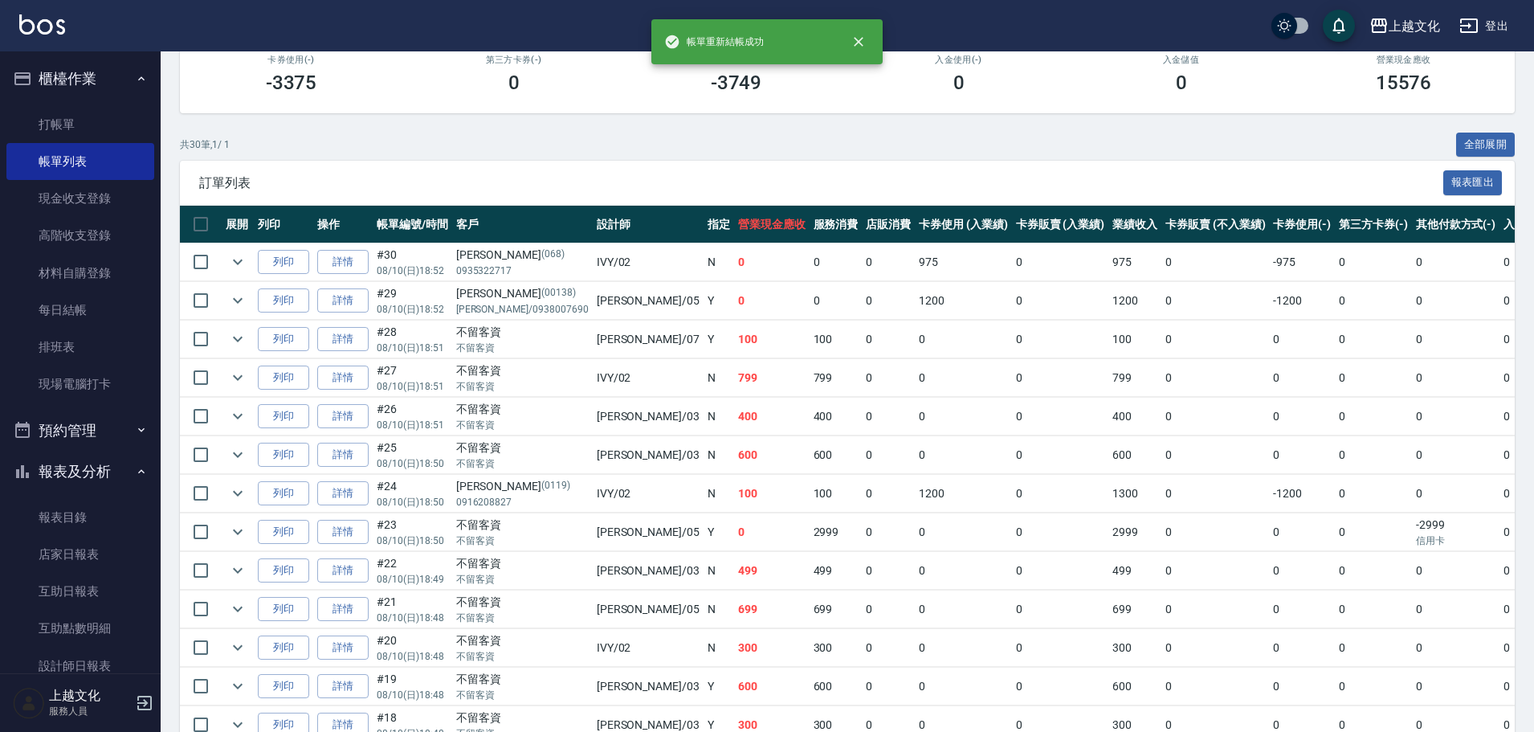
scroll to position [482, 0]
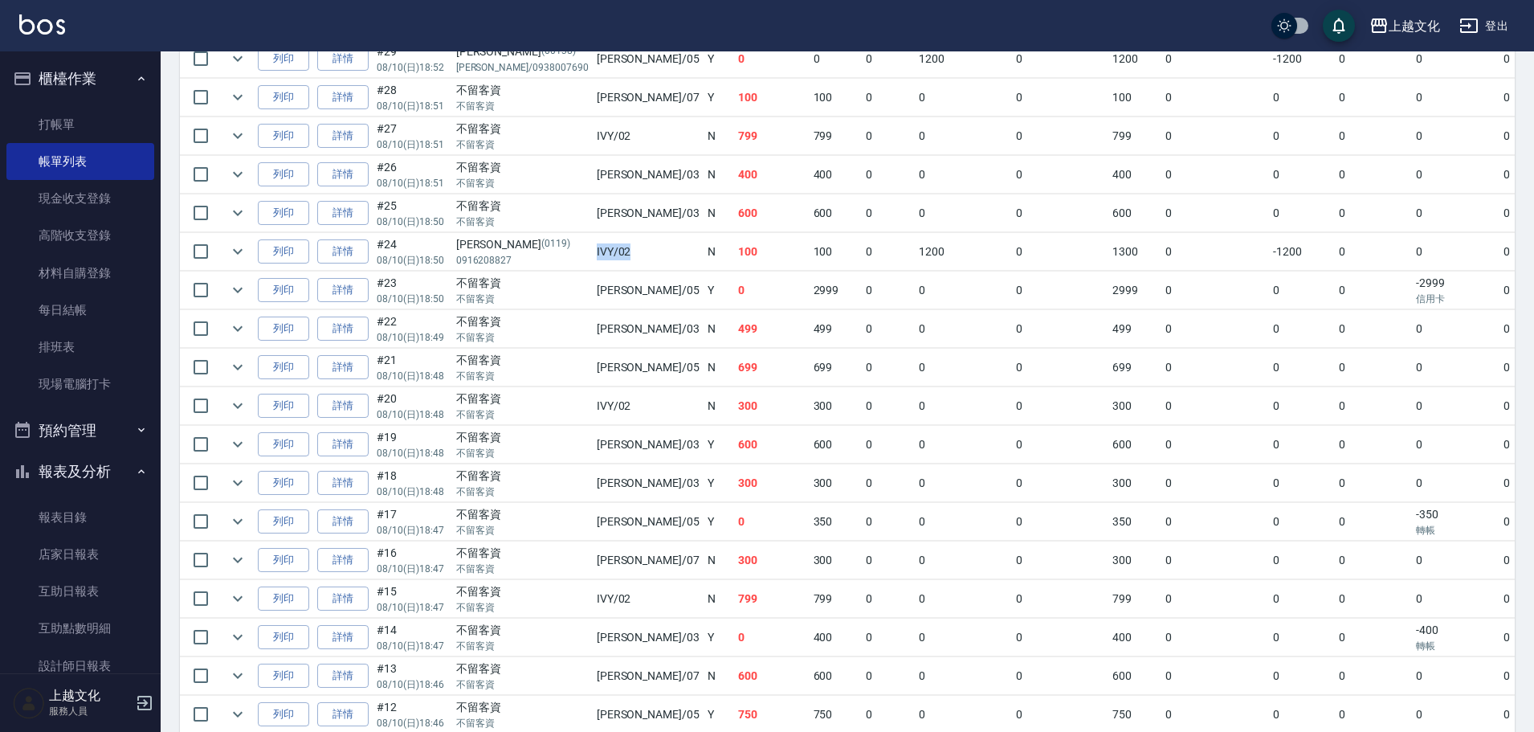
drag, startPoint x: 541, startPoint y: 262, endPoint x: 599, endPoint y: 263, distance: 57.9
click at [599, 263] on tr "列印 詳情 #24 08/10 (日) 18:50 [PERSON_NAME] [PHONE_NUMBER] IVY /02 N 100 100 0 1200…" at bounding box center [914, 252] width 1469 height 38
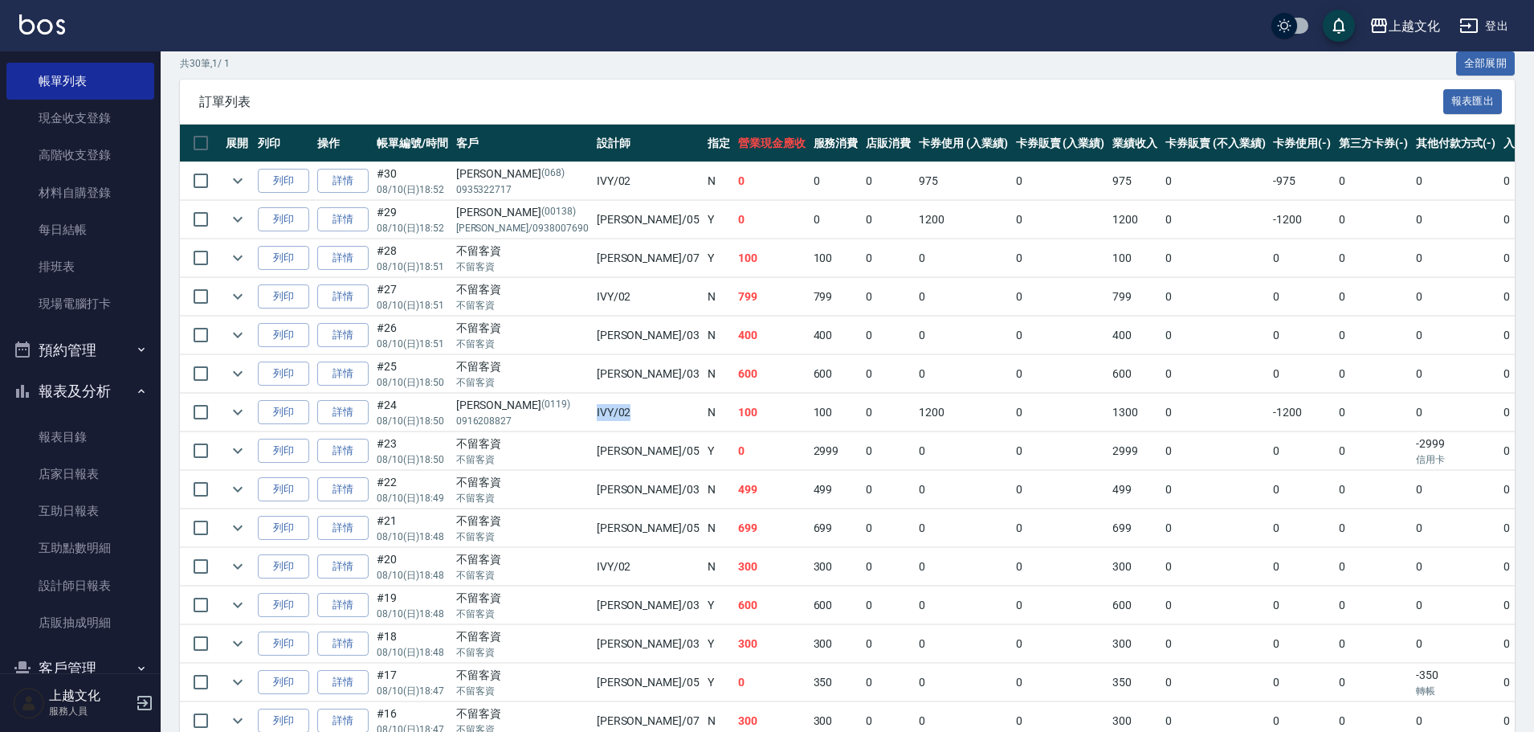
scroll to position [157, 0]
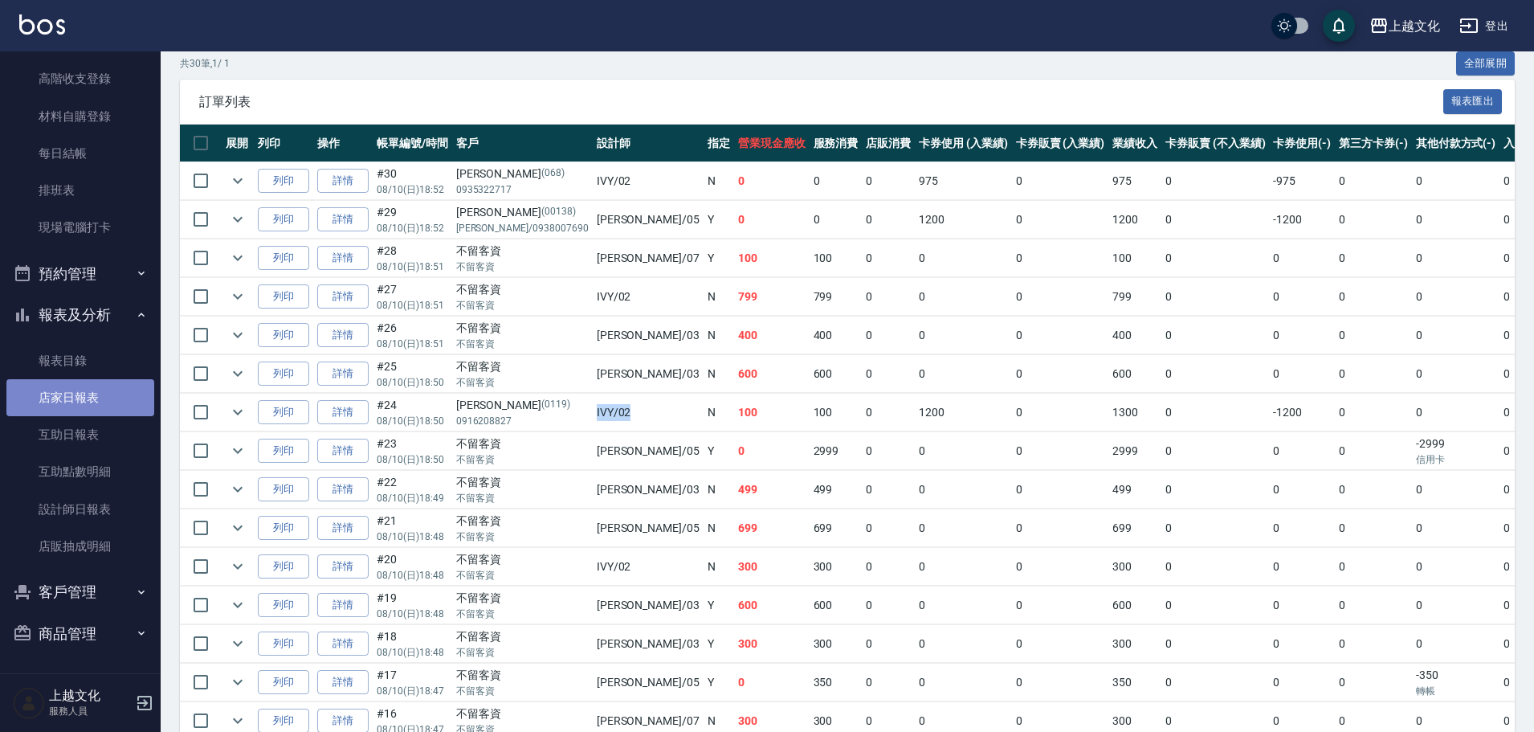
click at [98, 383] on link "店家日報表" at bounding box center [80, 397] width 148 height 37
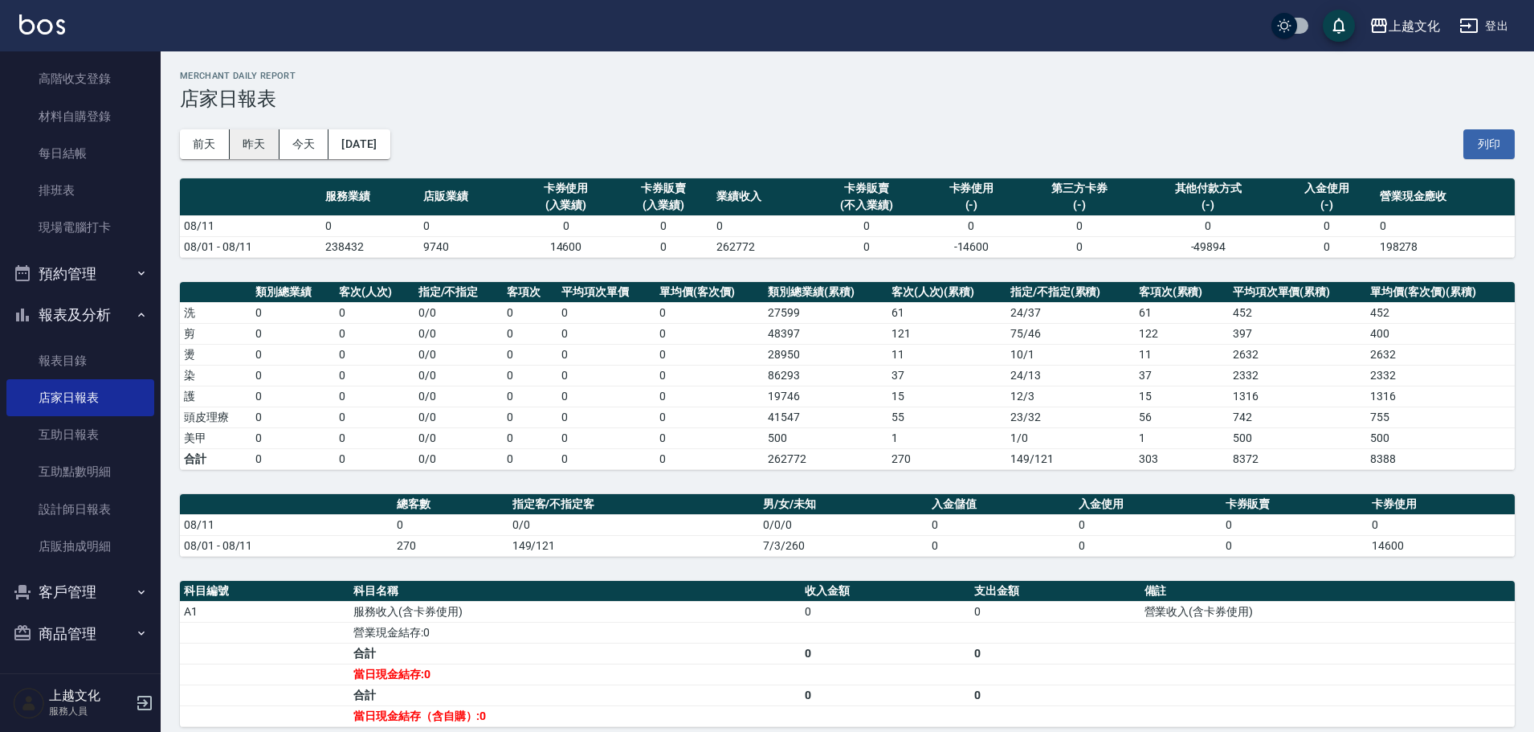
click at [260, 144] on button "昨天" at bounding box center [255, 144] width 50 height 30
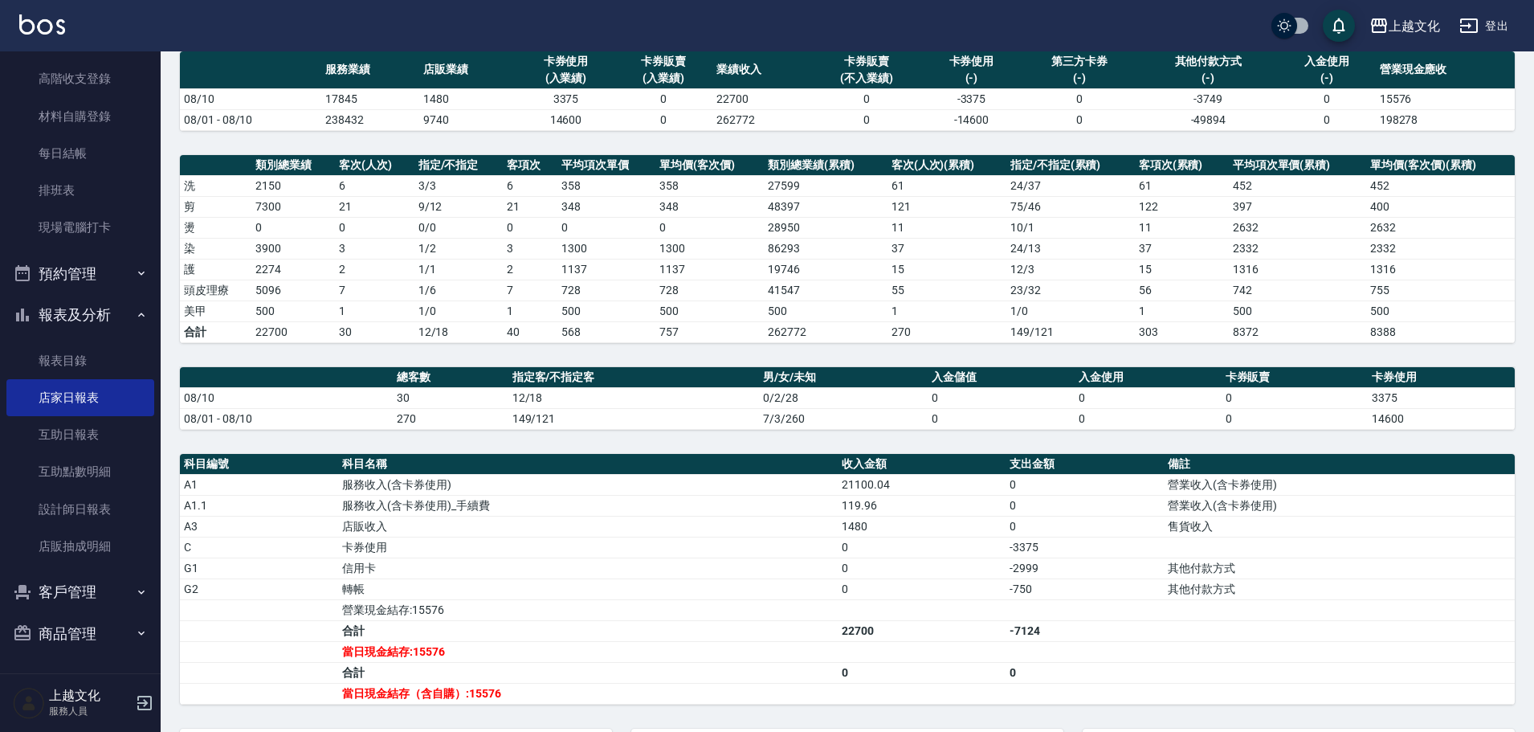
scroll to position [241, 0]
